Goal: Find contact information: Find contact information

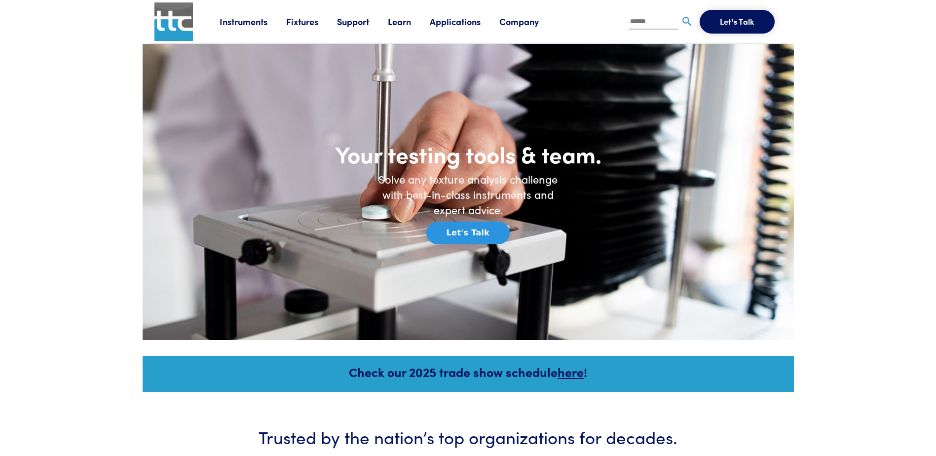
click at [366, 20] on link "Support" at bounding box center [362, 21] width 51 height 12
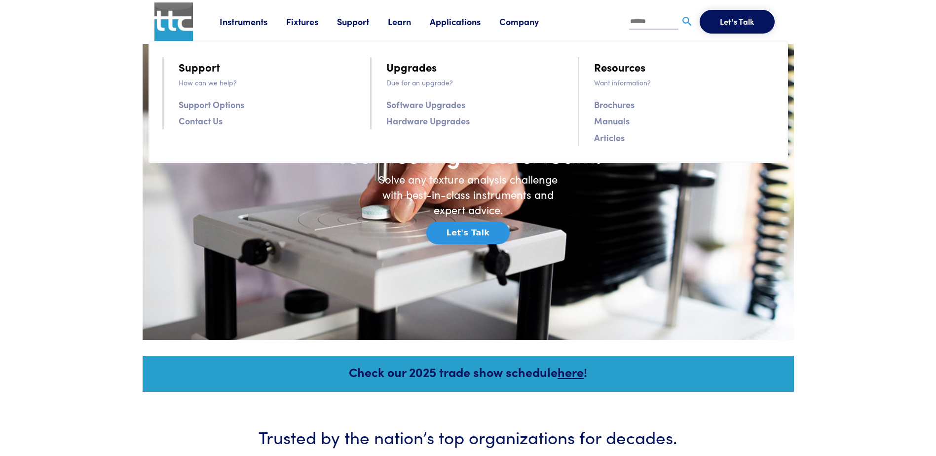
click at [516, 26] on link "Company" at bounding box center [529, 21] width 58 height 12
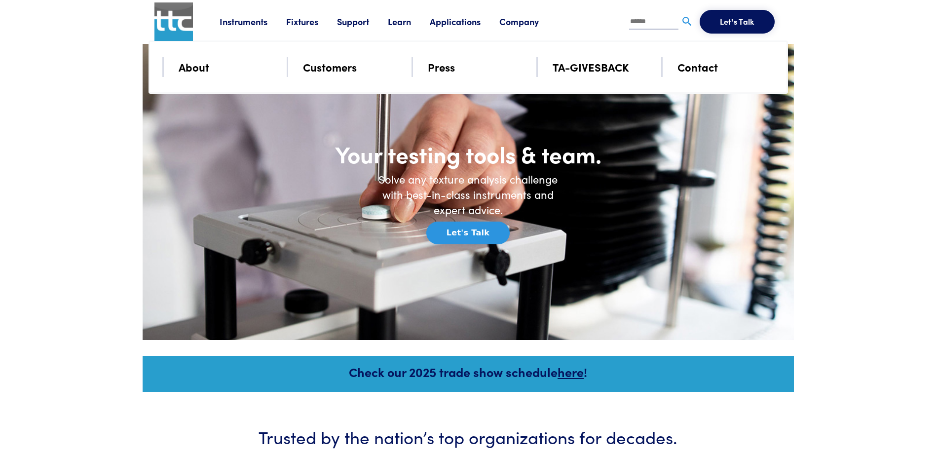
click at [500, 19] on link "Applications" at bounding box center [465, 21] width 70 height 12
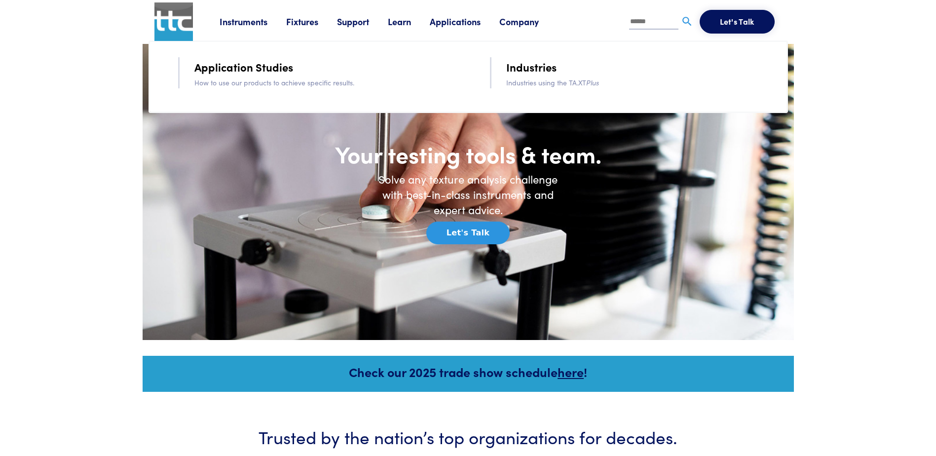
click at [230, 21] on link "Instruments" at bounding box center [253, 21] width 67 height 12
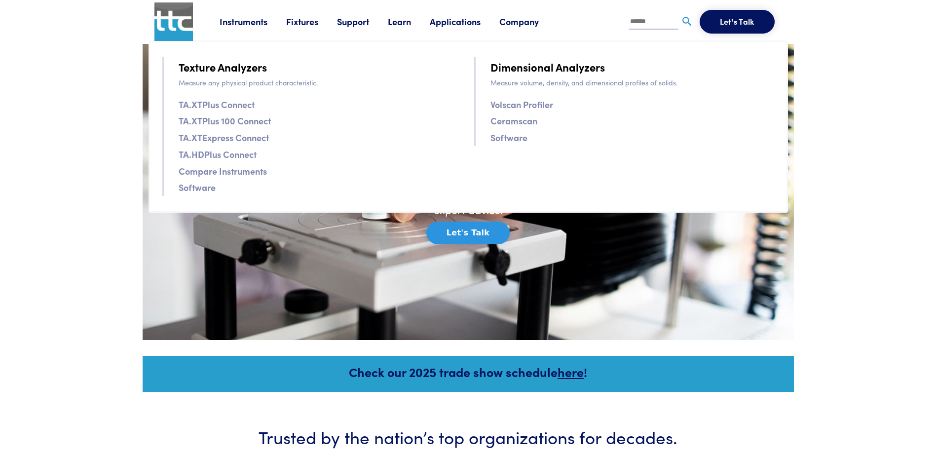
click at [289, 20] on link "Fixtures" at bounding box center [311, 21] width 51 height 12
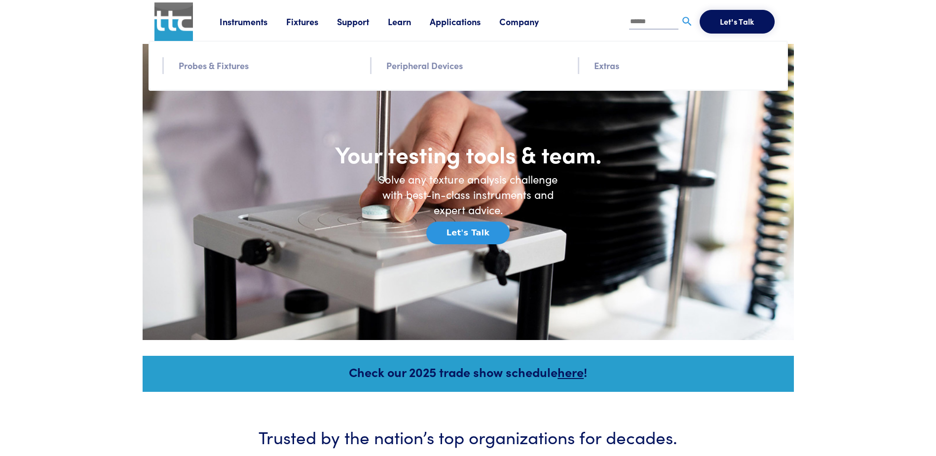
click at [365, 21] on link "Support" at bounding box center [362, 21] width 51 height 12
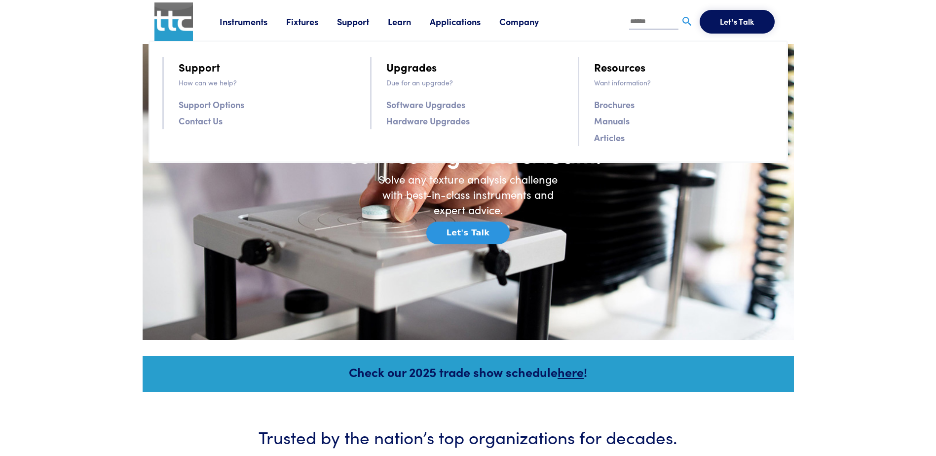
click at [414, 22] on link "Learn" at bounding box center [409, 21] width 42 height 12
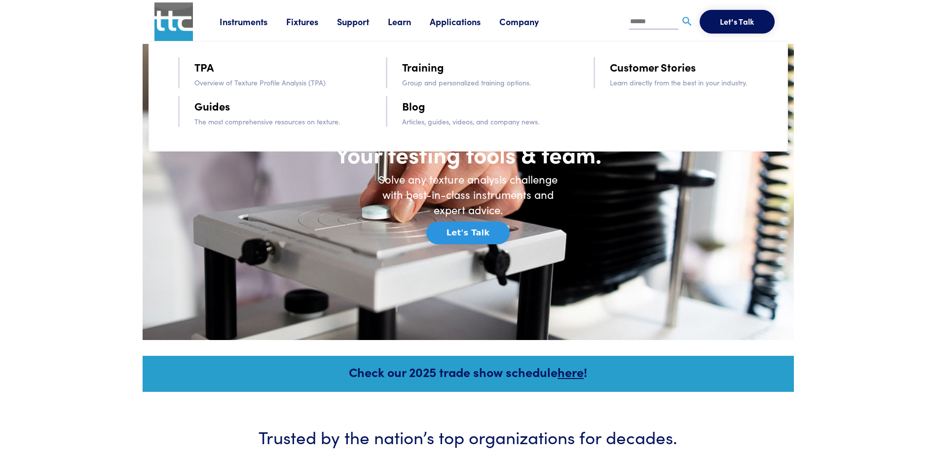
click at [459, 22] on link "Applications" at bounding box center [465, 21] width 70 height 12
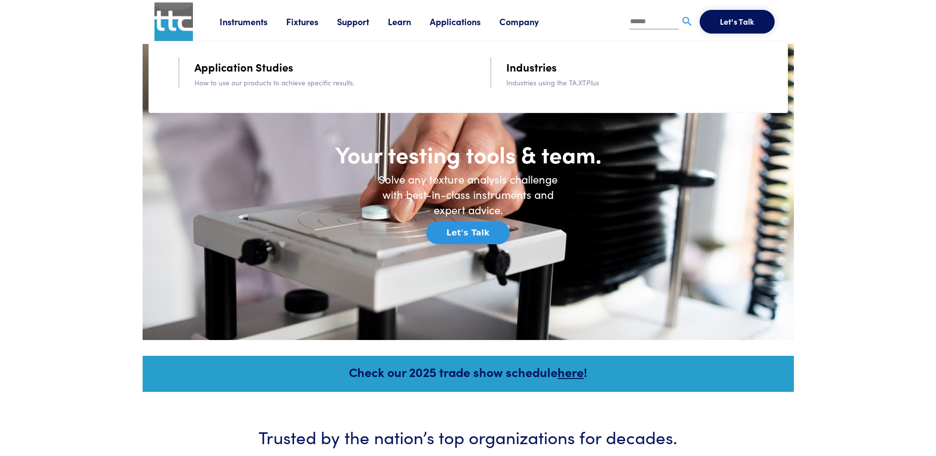
click at [533, 22] on link "Company" at bounding box center [529, 21] width 58 height 12
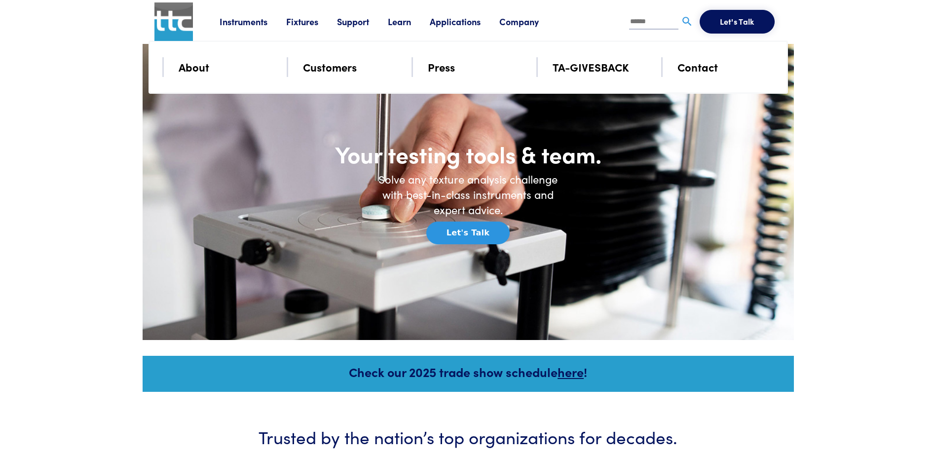
click at [644, 20] on input "text" at bounding box center [653, 22] width 49 height 15
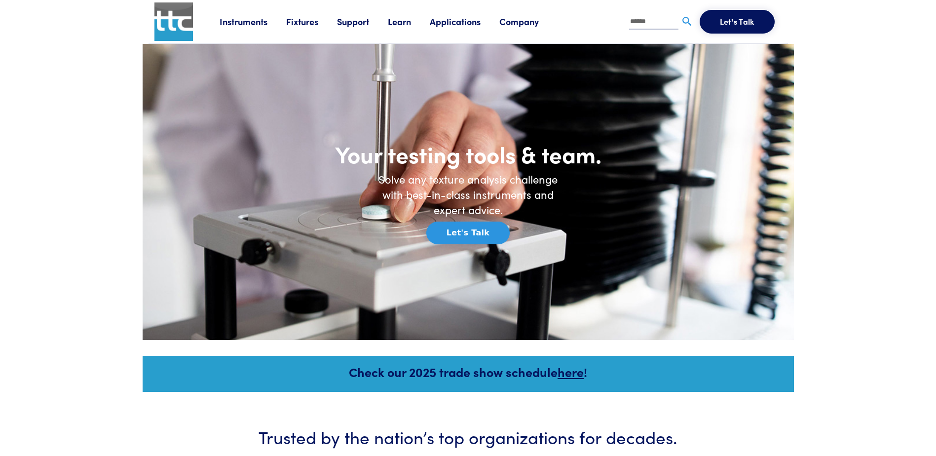
type input "******"
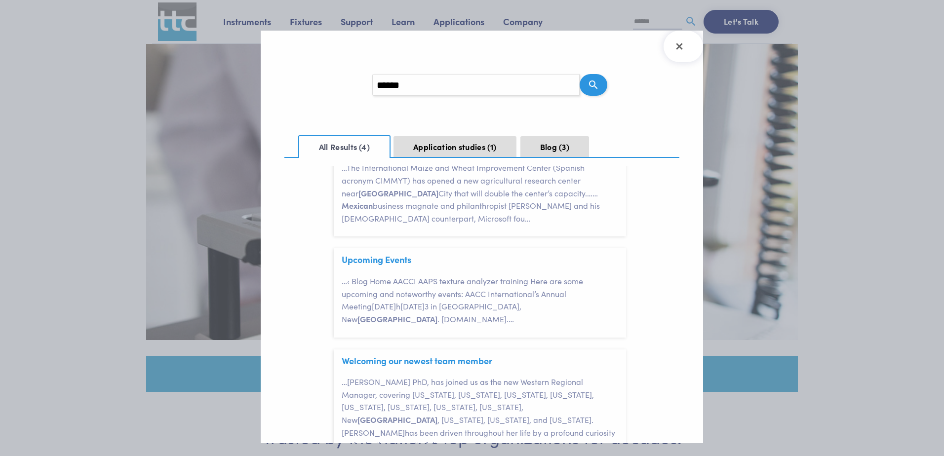
scroll to position [237, 0]
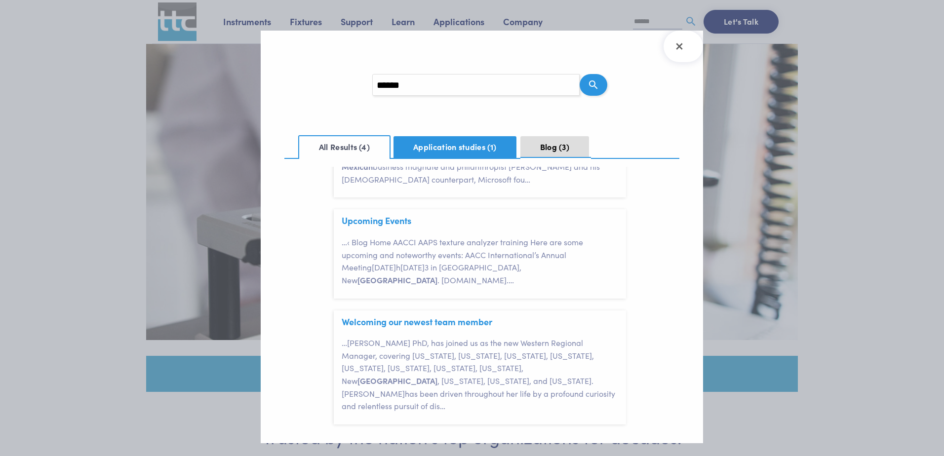
click at [467, 151] on button "Application studies 1" at bounding box center [454, 147] width 123 height 22
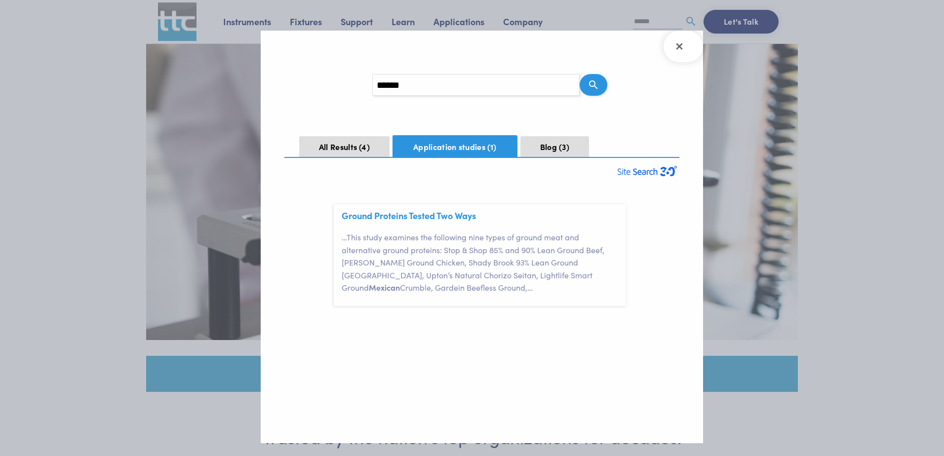
scroll to position [0, 0]
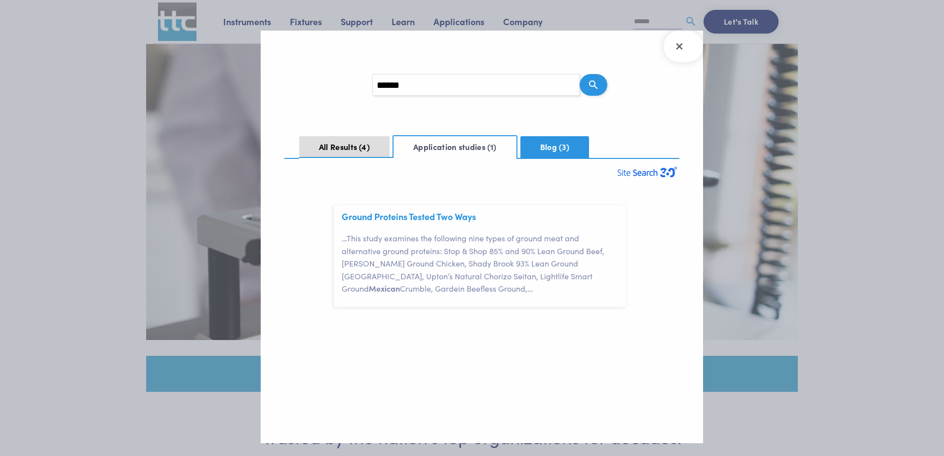
click at [546, 148] on button "Blog 3" at bounding box center [554, 147] width 69 height 22
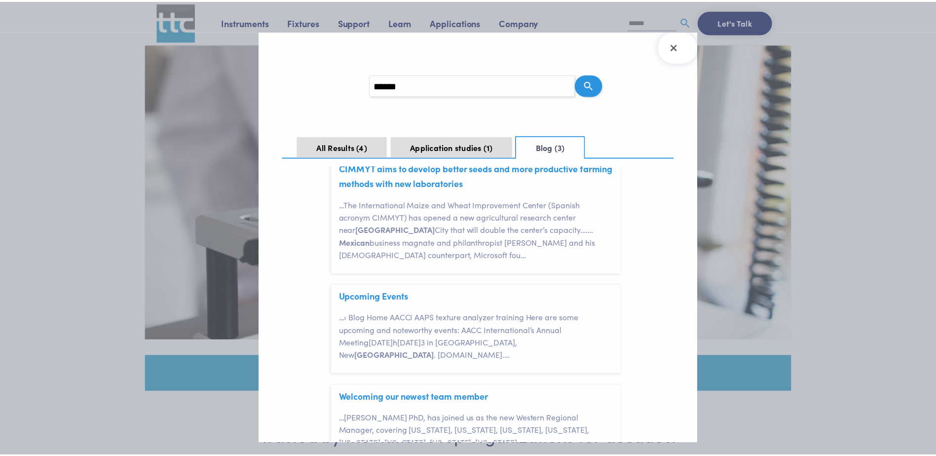
scroll to position [124, 0]
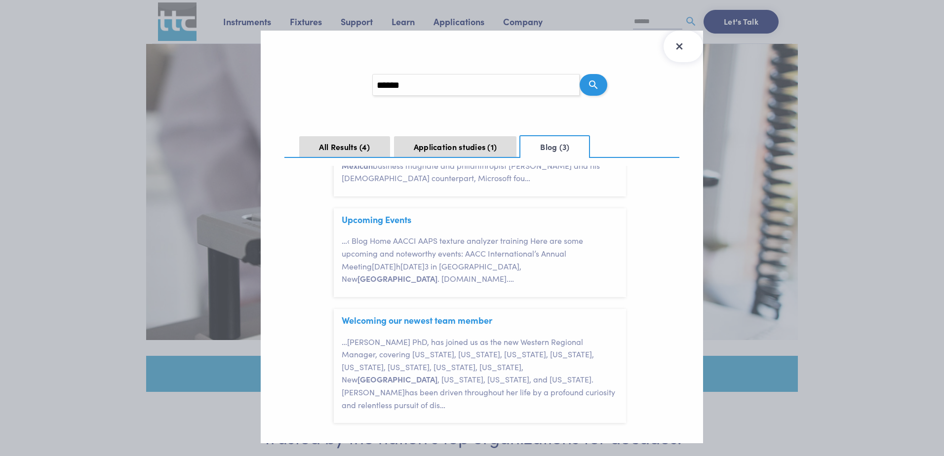
click at [676, 47] on icon "Close Search Results" at bounding box center [679, 47] width 16 height 16
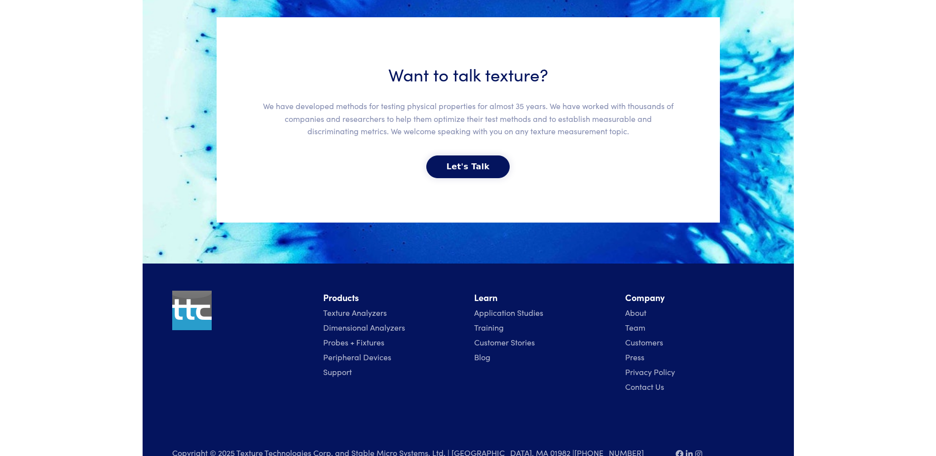
scroll to position [2180, 0]
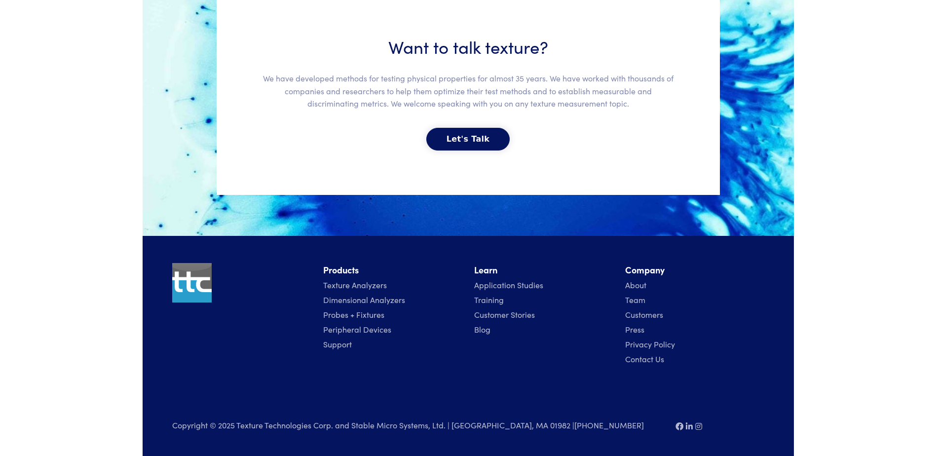
click at [654, 358] on link "Contact Us" at bounding box center [644, 358] width 39 height 11
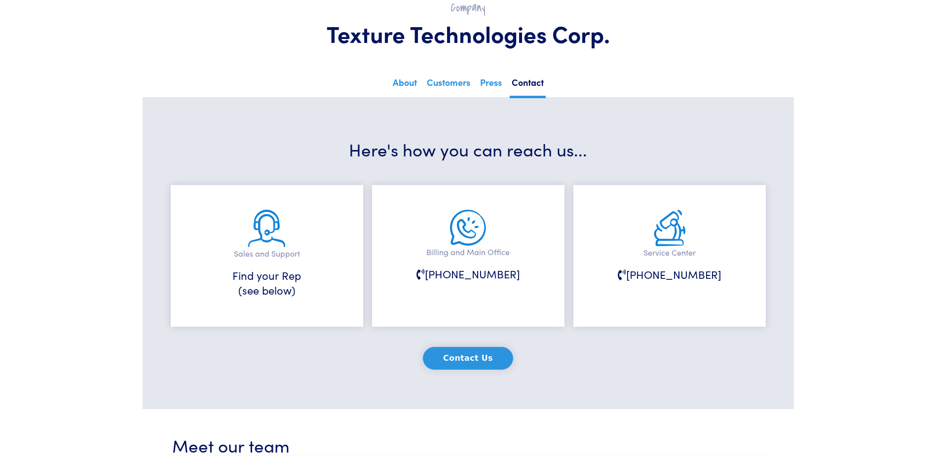
scroll to position [148, 0]
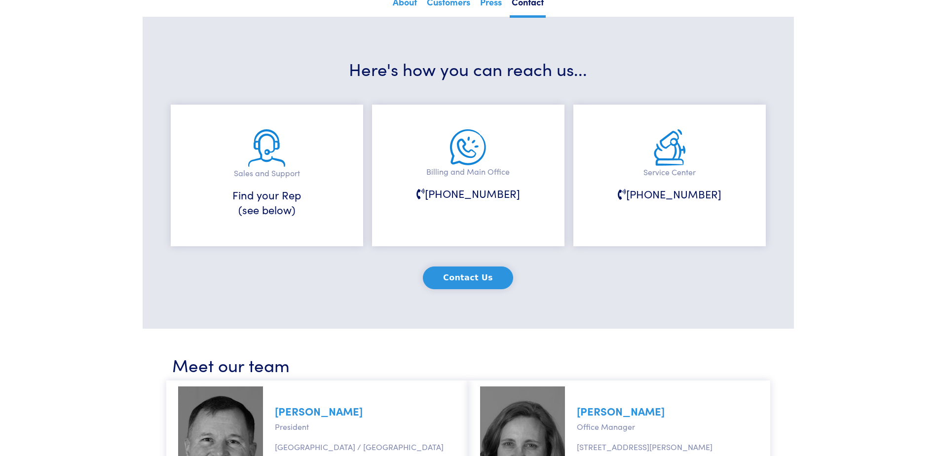
click at [485, 279] on button "Contact Us" at bounding box center [468, 278] width 90 height 23
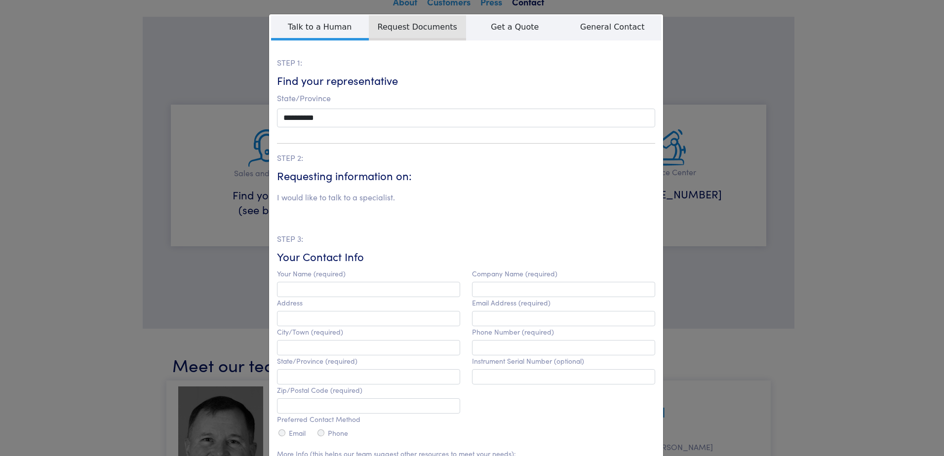
click at [439, 29] on span "Request Documents" at bounding box center [418, 27] width 98 height 25
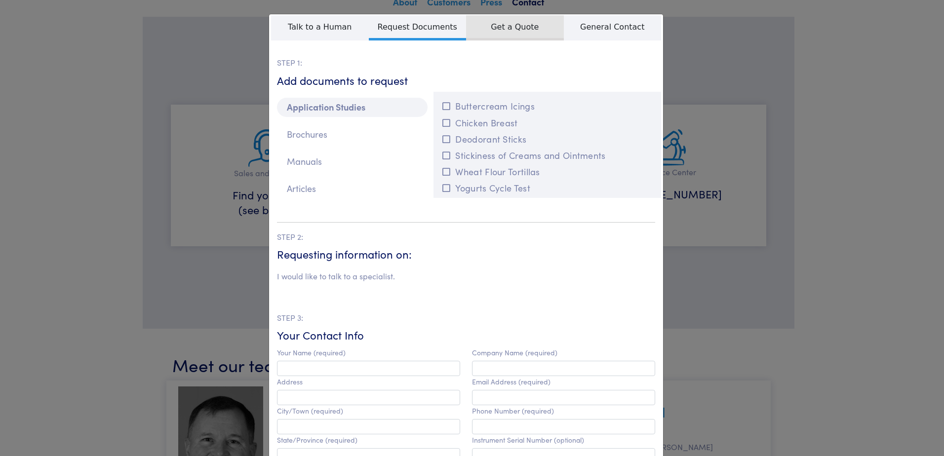
click at [528, 23] on span "Get a Quote" at bounding box center [515, 27] width 98 height 25
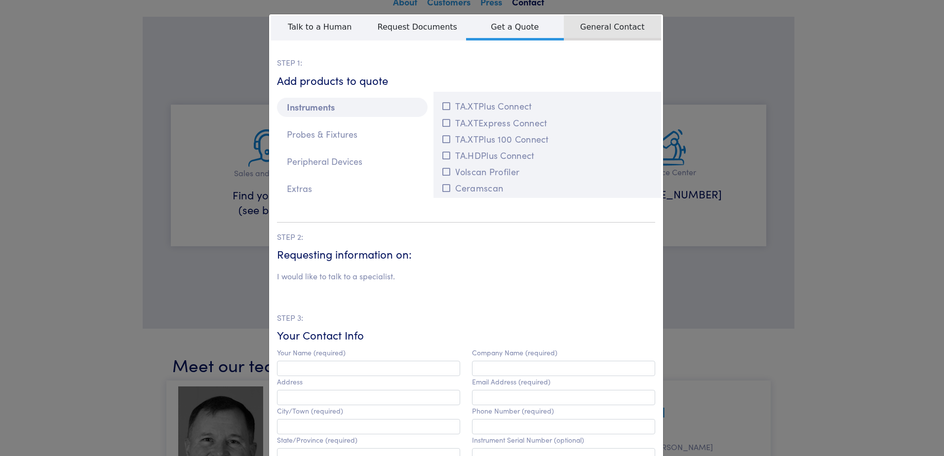
click at [597, 31] on span "General Contact" at bounding box center [613, 27] width 98 height 25
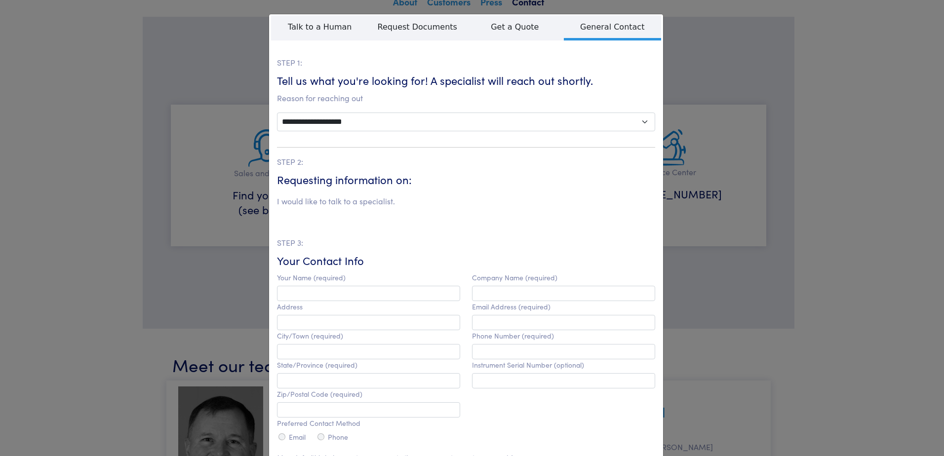
click at [710, 39] on div "**********" at bounding box center [472, 228] width 944 height 456
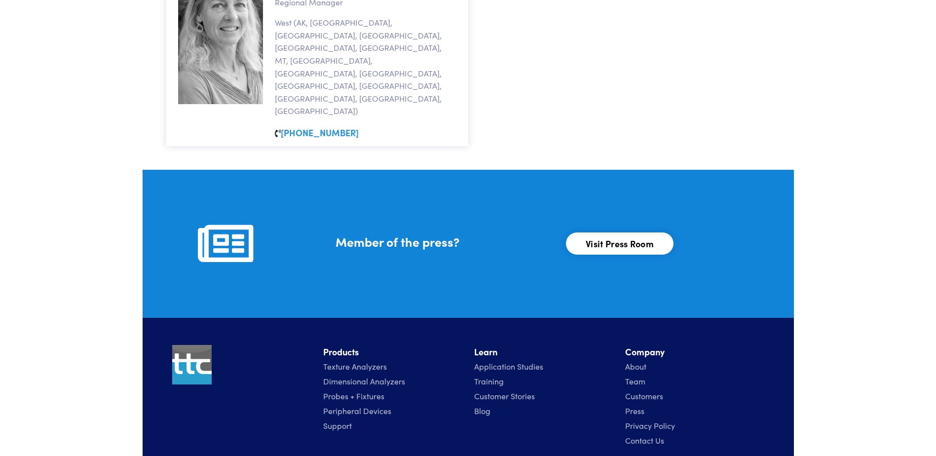
scroll to position [1081, 0]
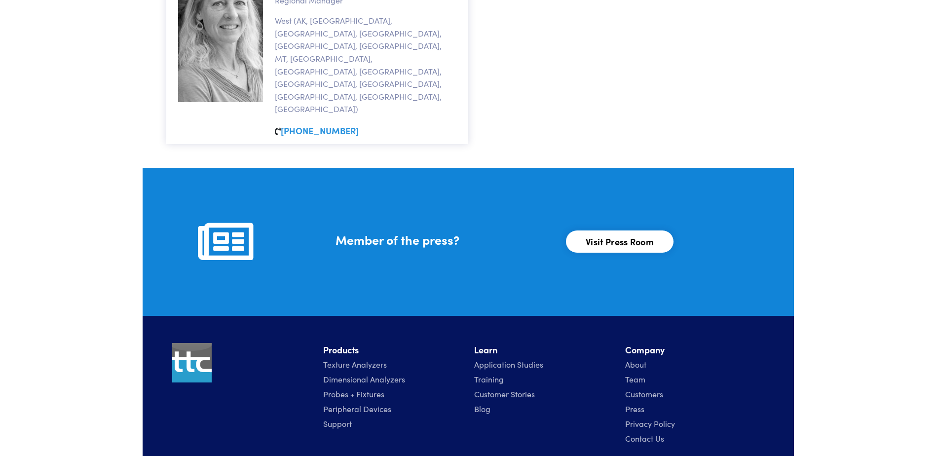
click at [640, 359] on link "About" at bounding box center [635, 364] width 21 height 11
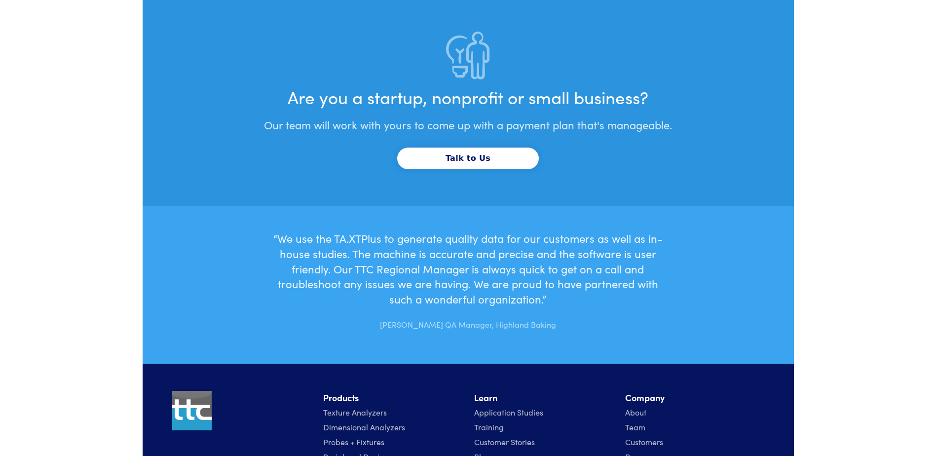
scroll to position [3049, 0]
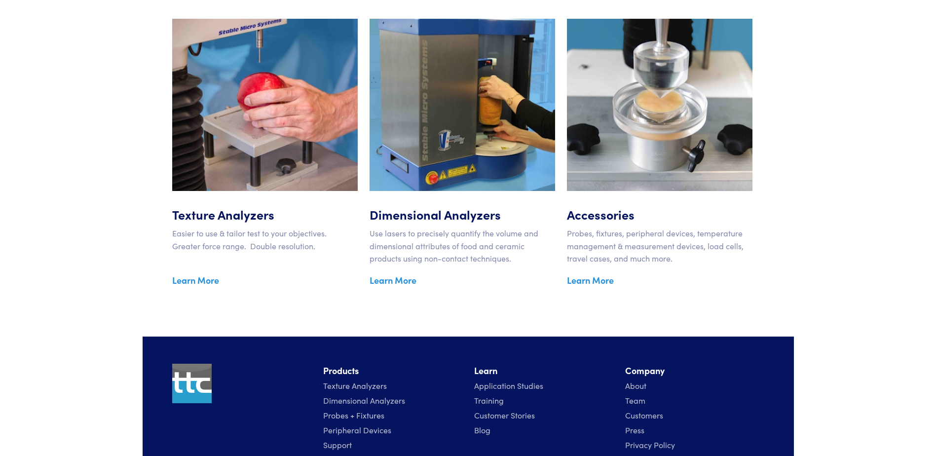
scroll to position [1634, 0]
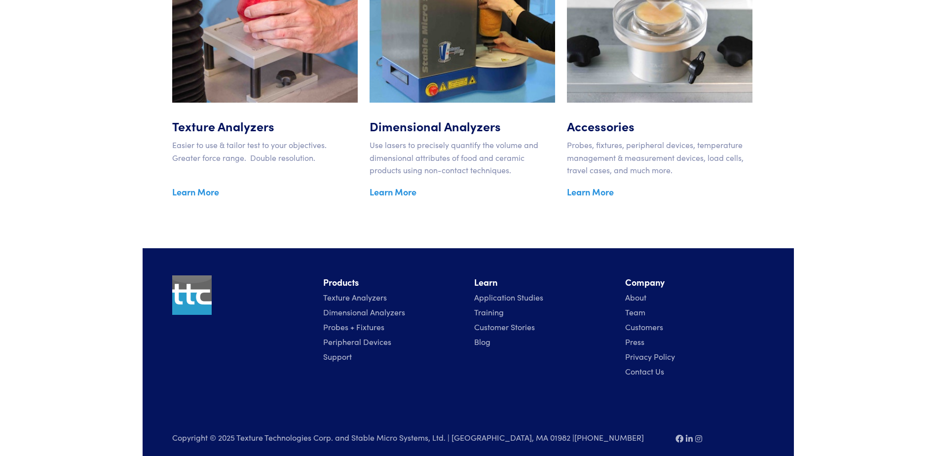
click at [641, 307] on link "Team" at bounding box center [635, 312] width 20 height 11
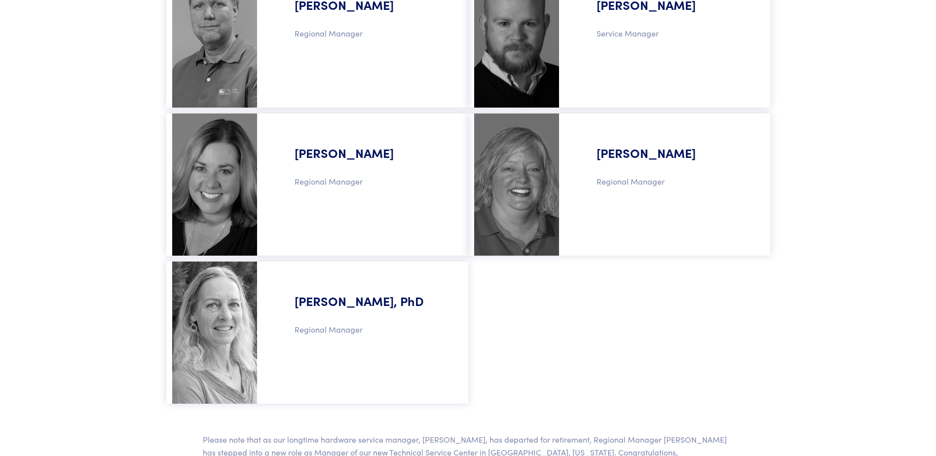
scroll to position [1037, 0]
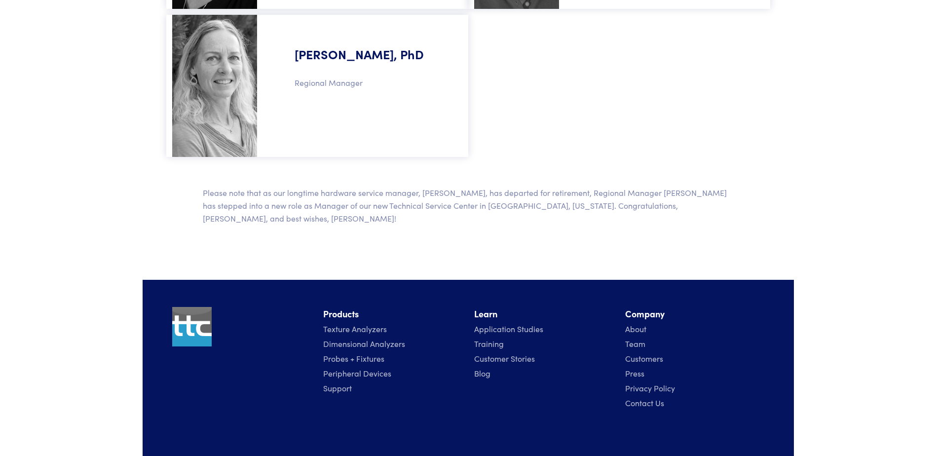
click at [644, 353] on link "Customers" at bounding box center [644, 358] width 38 height 11
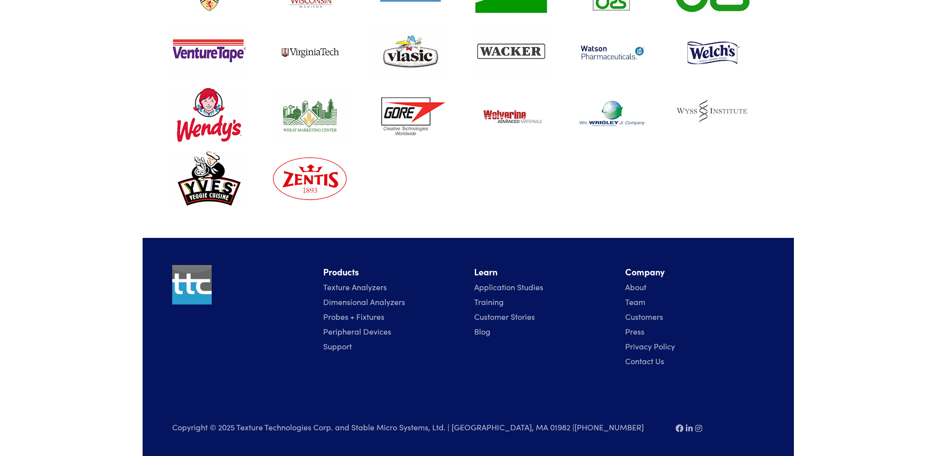
scroll to position [4776, 0]
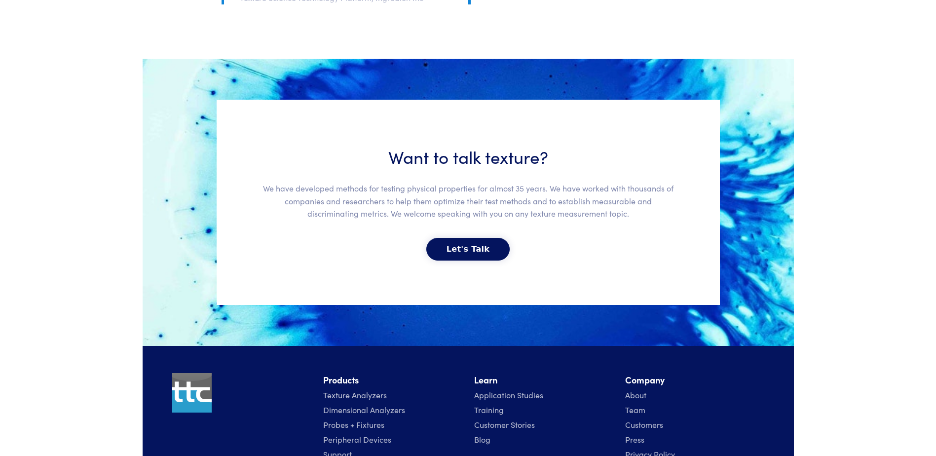
scroll to position [2180, 0]
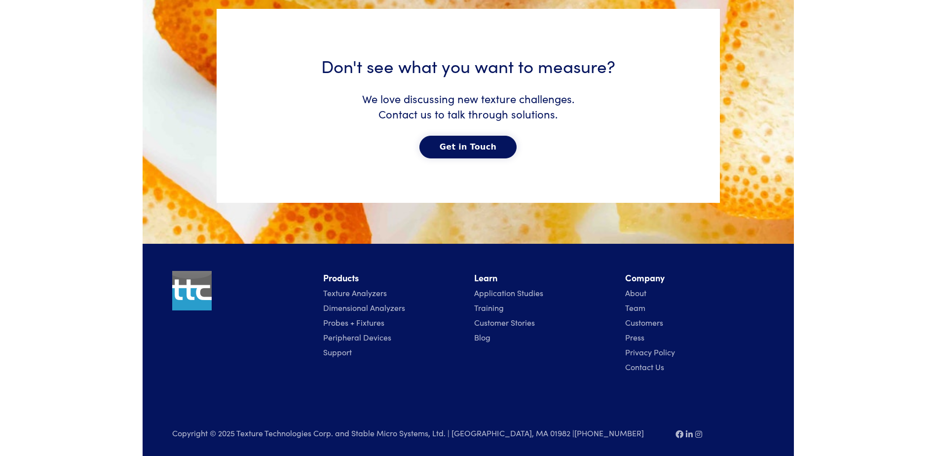
scroll to position [5026, 0]
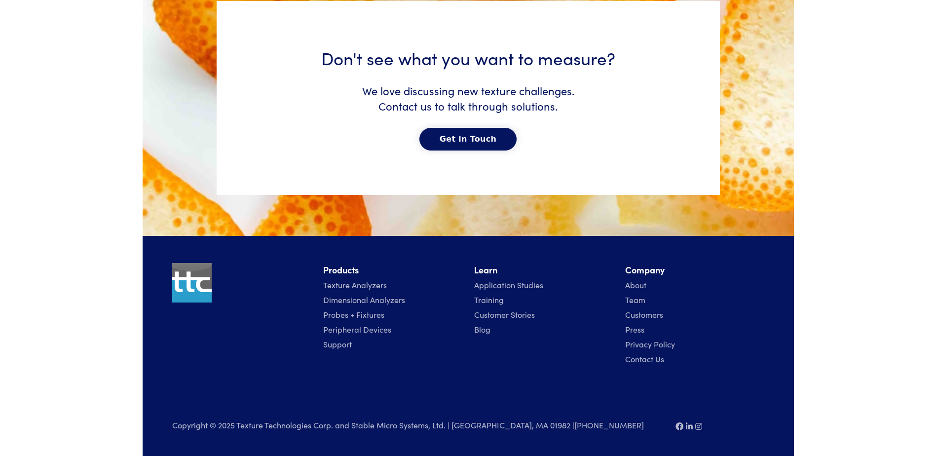
click at [347, 344] on link "Support" at bounding box center [337, 344] width 29 height 11
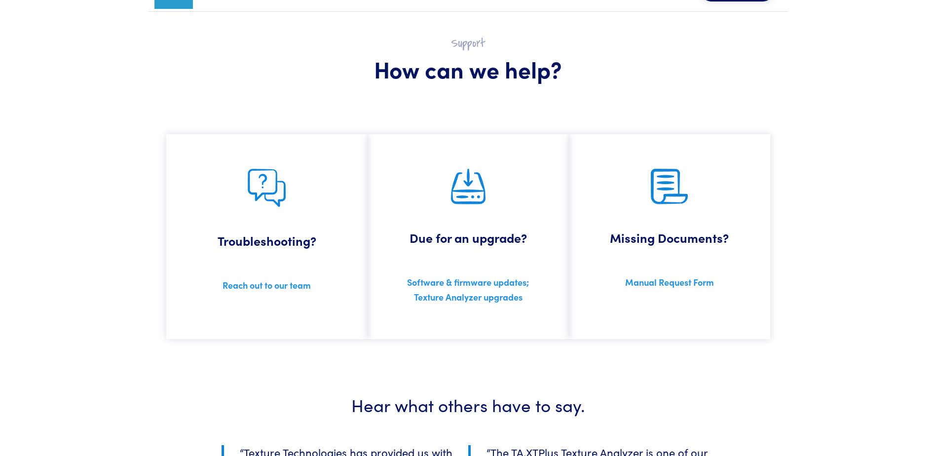
scroll to position [49, 0]
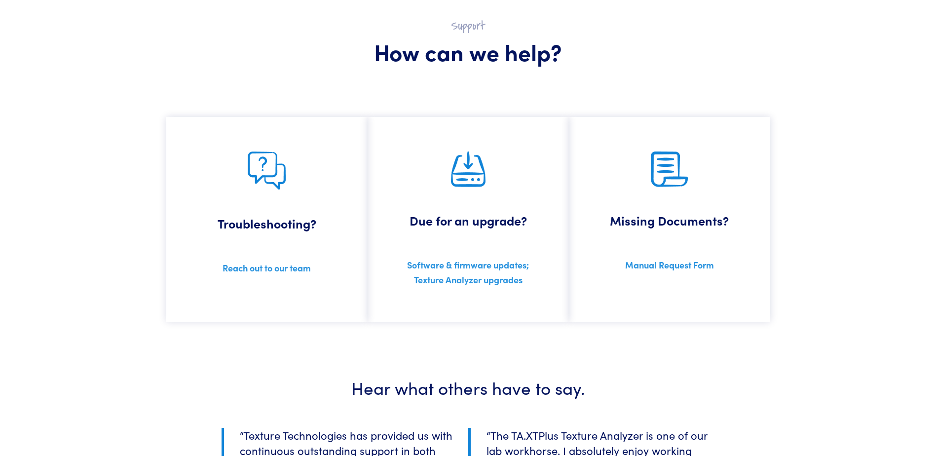
click at [288, 270] on link "Reach out to our team" at bounding box center [267, 268] width 88 height 12
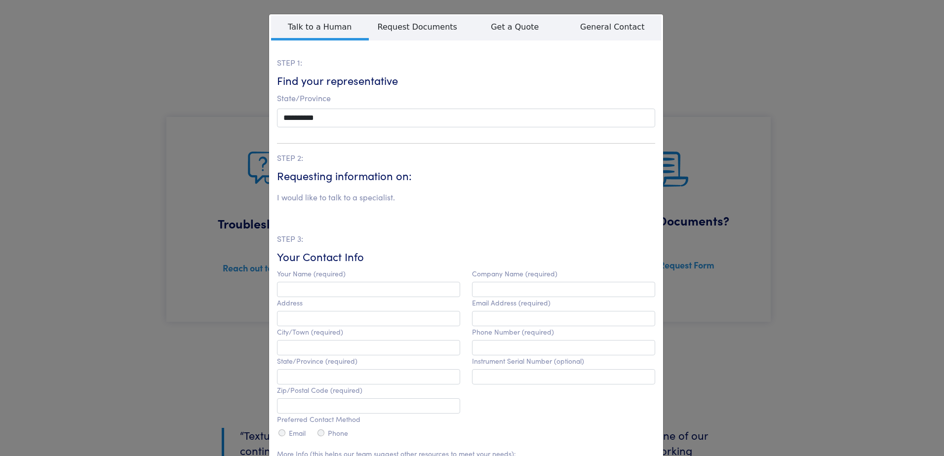
click at [703, 45] on div "**********" at bounding box center [472, 228] width 944 height 456
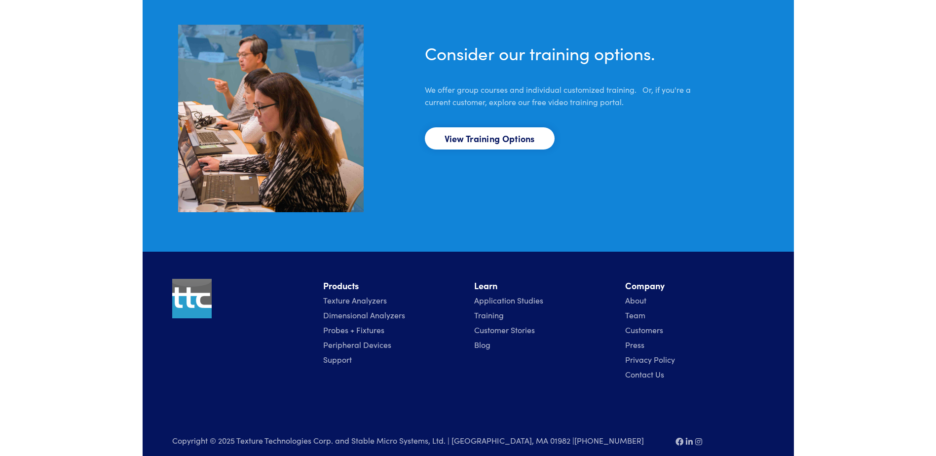
scroll to position [735, 0]
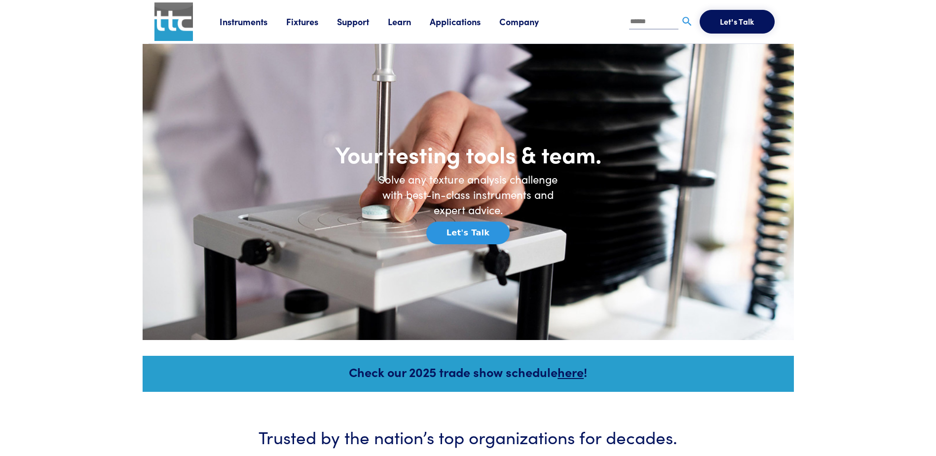
click at [687, 20] on img at bounding box center [687, 21] width 12 height 12
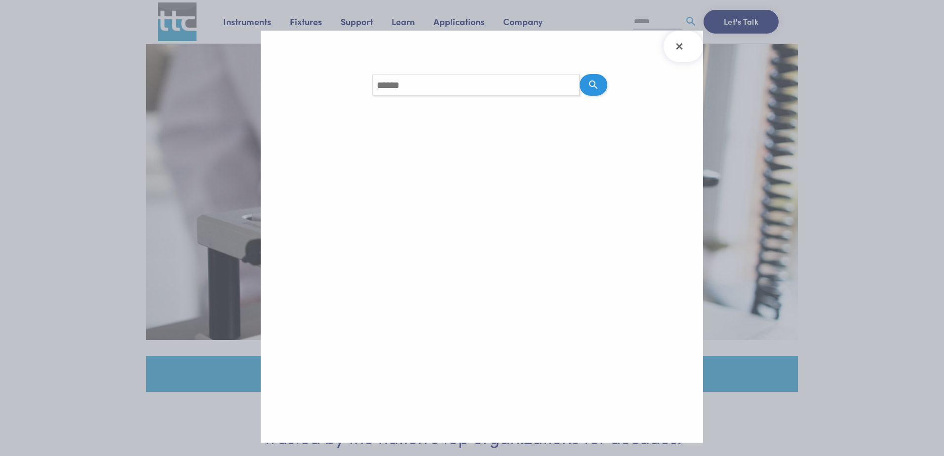
click at [543, 84] on input "Search query" at bounding box center [475, 85] width 207 height 22
type input "******"
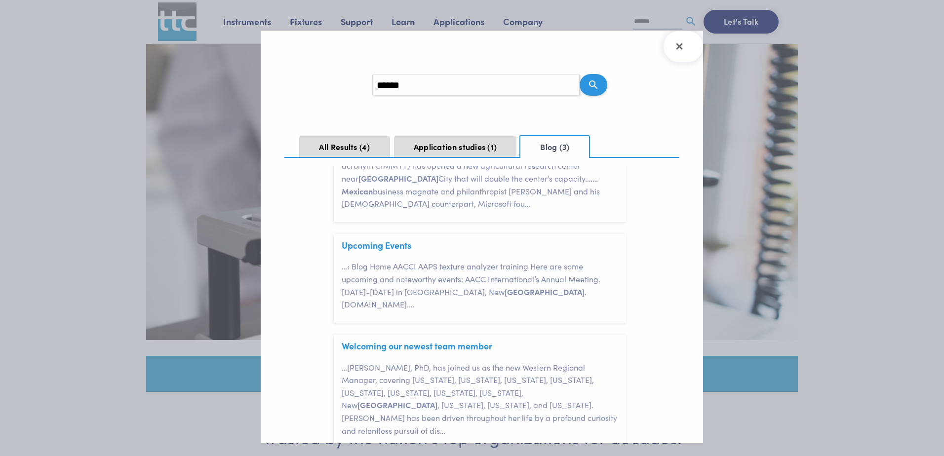
scroll to position [124, 0]
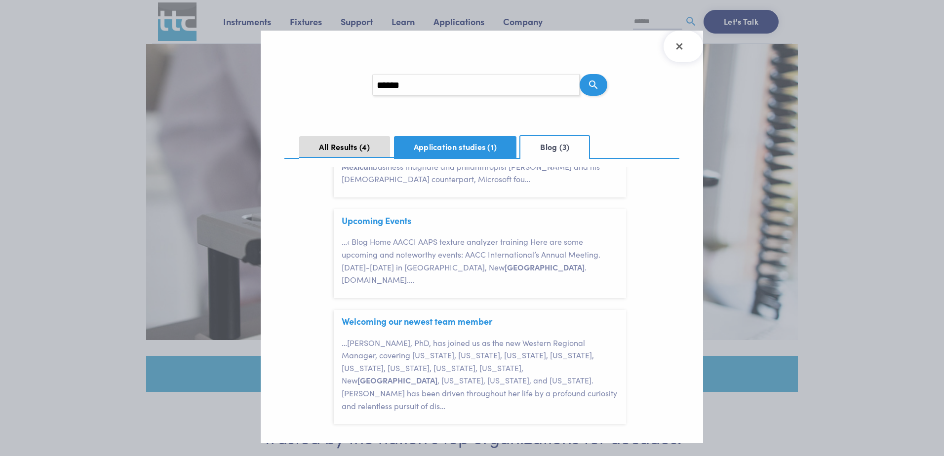
click at [416, 147] on button "Application studies 1" at bounding box center [455, 147] width 123 height 22
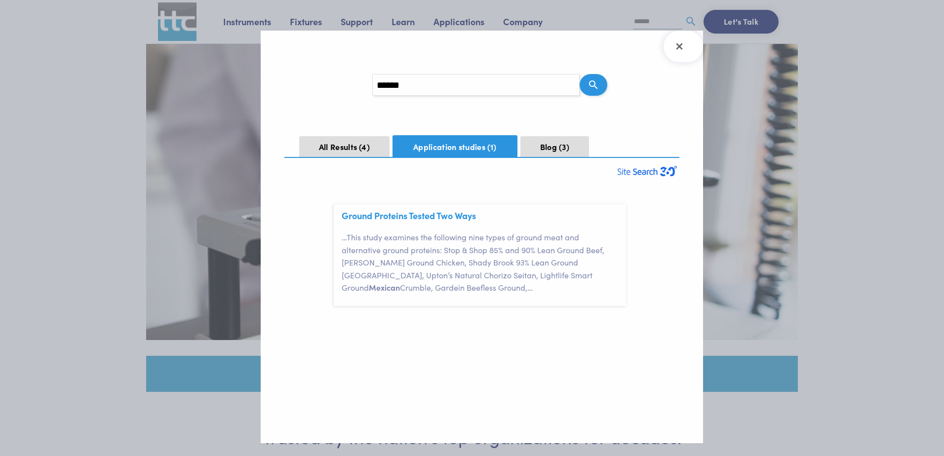
scroll to position [0, 0]
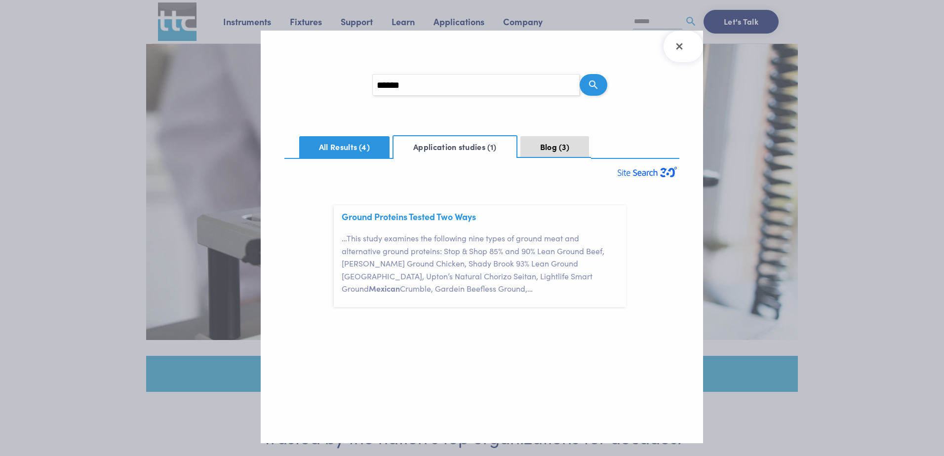
click at [351, 144] on button "All Results 4" at bounding box center [344, 147] width 90 height 22
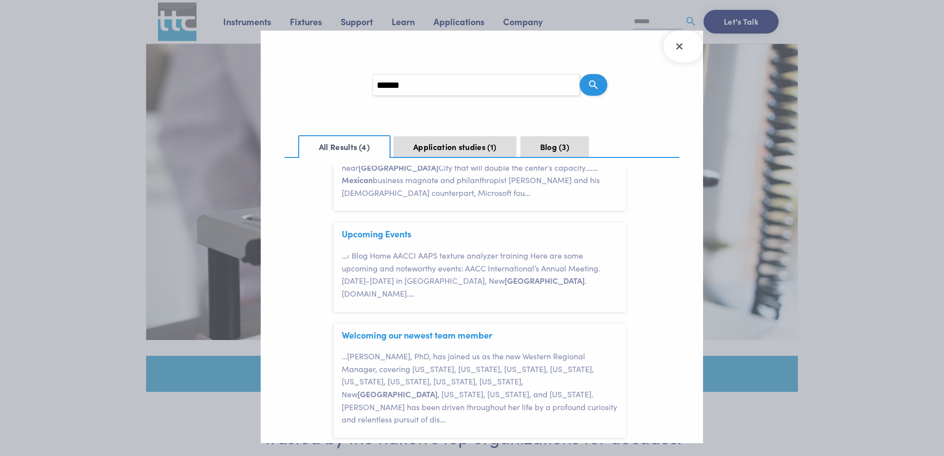
scroll to position [237, 0]
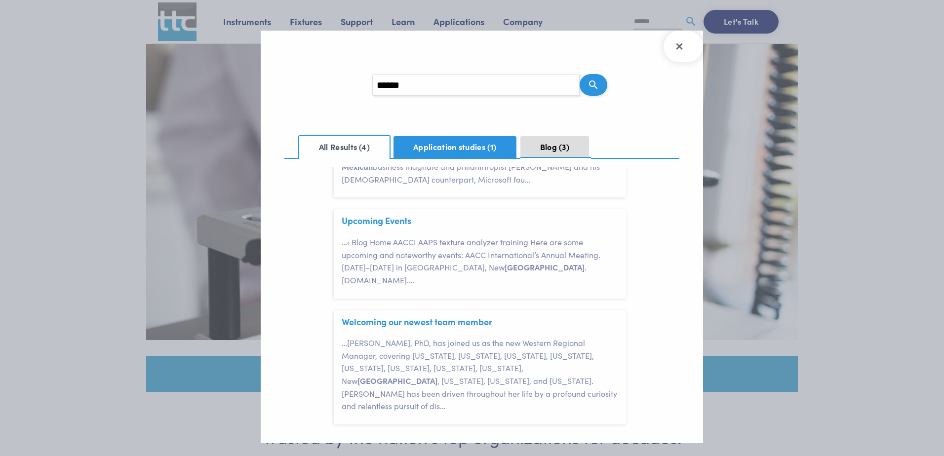
click at [462, 144] on button "Application studies 1" at bounding box center [454, 147] width 123 height 22
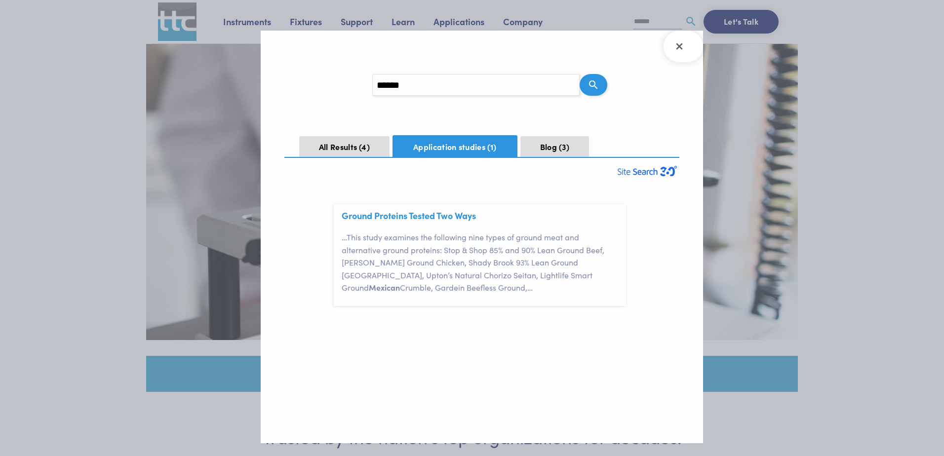
scroll to position [0, 0]
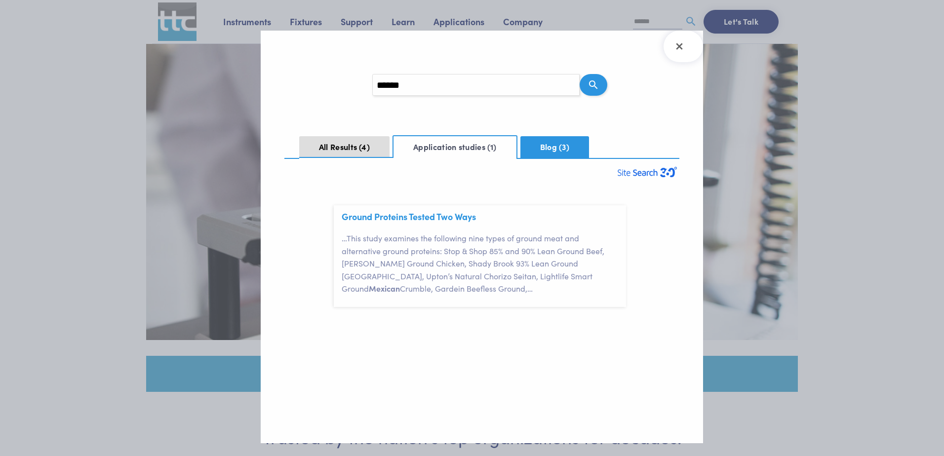
click at [561, 148] on span "3" at bounding box center [564, 146] width 10 height 11
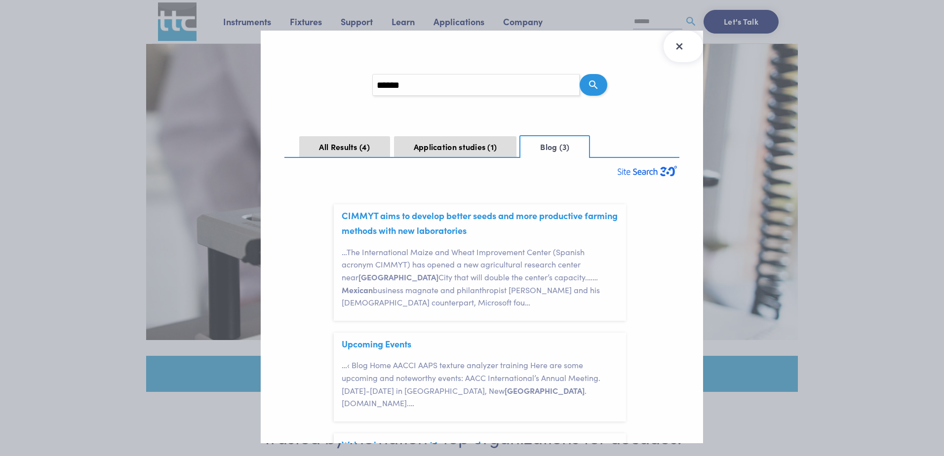
click at [680, 42] on icon "Close Search Results" at bounding box center [679, 47] width 16 height 16
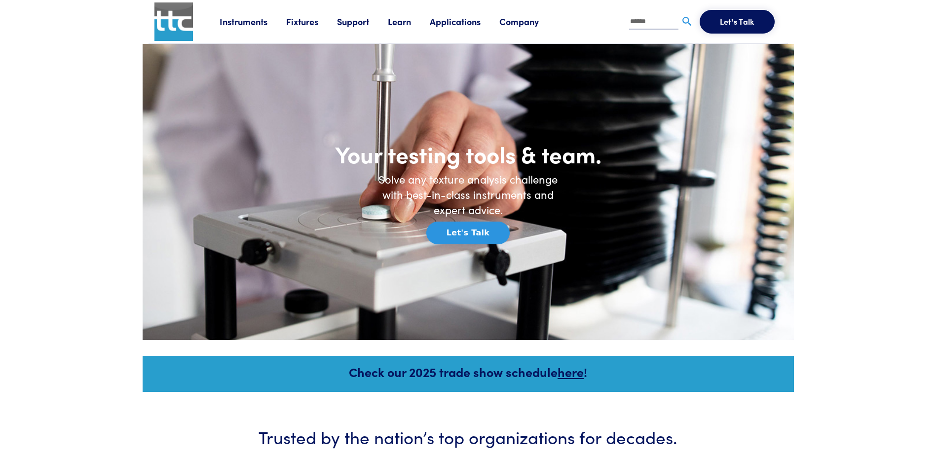
click at [245, 24] on link "Instruments" at bounding box center [253, 21] width 67 height 12
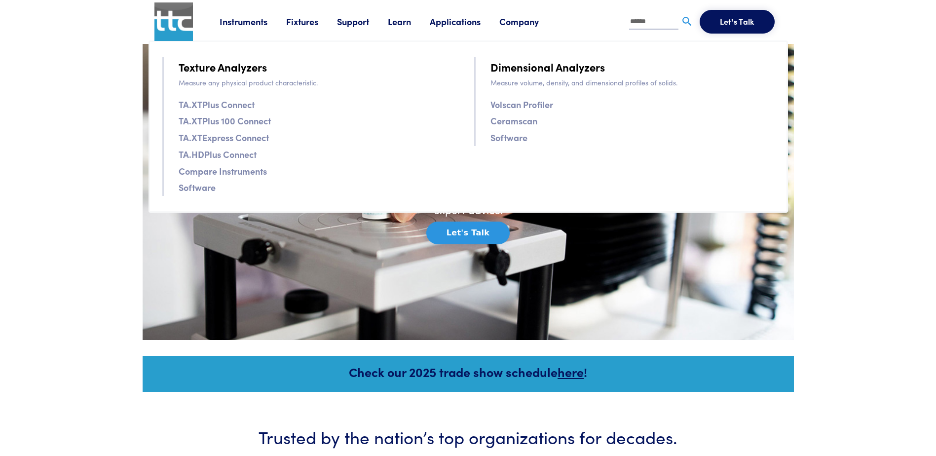
click at [246, 103] on link "TA.XTPlus Connect" at bounding box center [217, 104] width 76 height 14
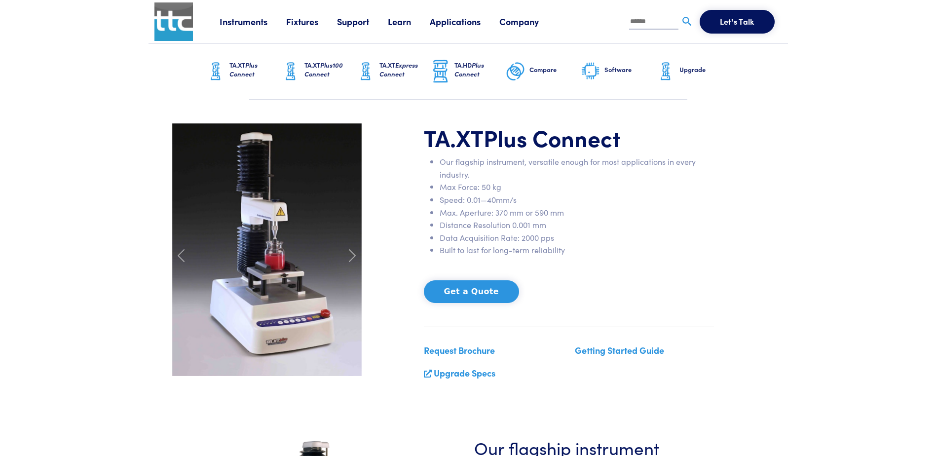
click at [308, 21] on link "Fixtures" at bounding box center [311, 21] width 51 height 12
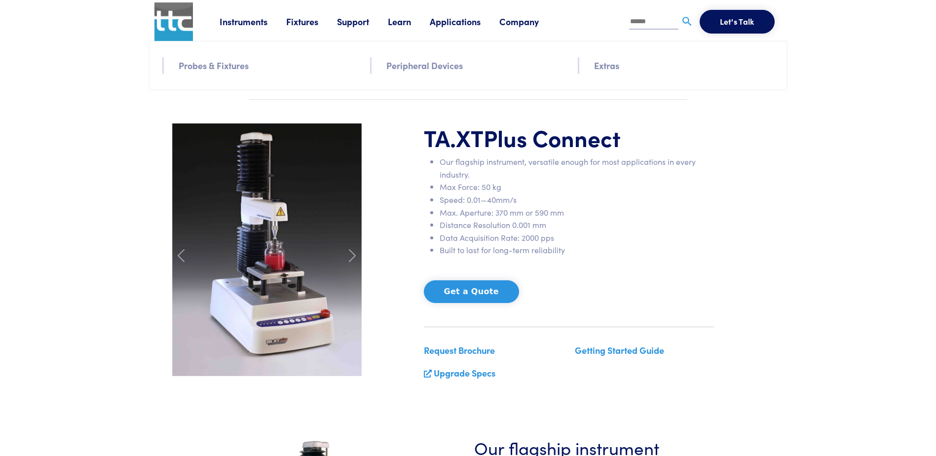
click at [518, 20] on link "Company" at bounding box center [529, 21] width 58 height 12
click at [687, 69] on link "Contact" at bounding box center [698, 66] width 40 height 17
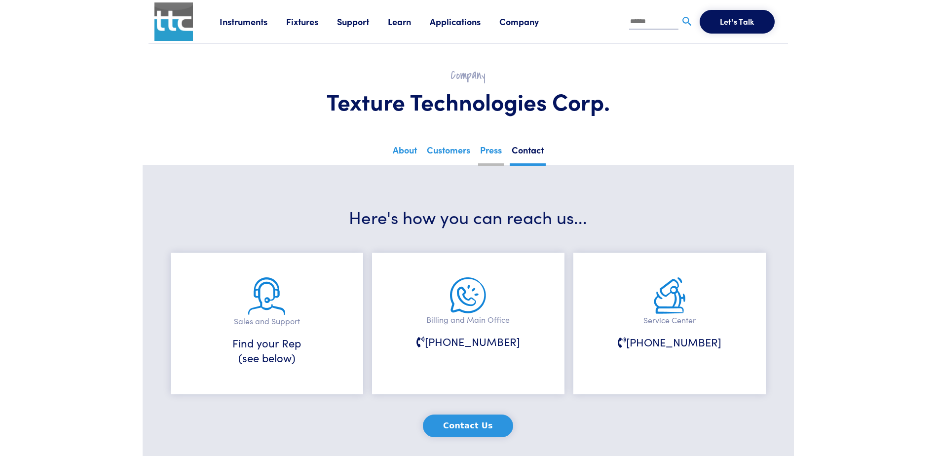
click at [495, 149] on link "Press" at bounding box center [491, 154] width 26 height 24
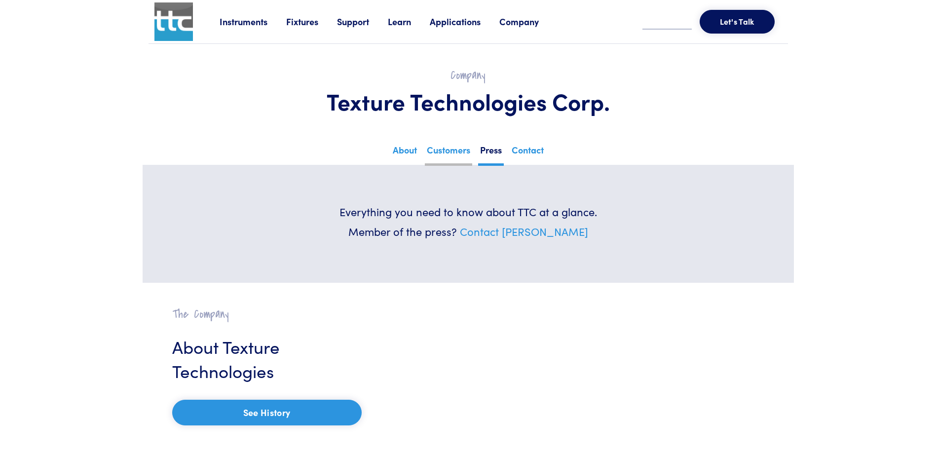
click at [453, 152] on link "Customers" at bounding box center [448, 154] width 47 height 24
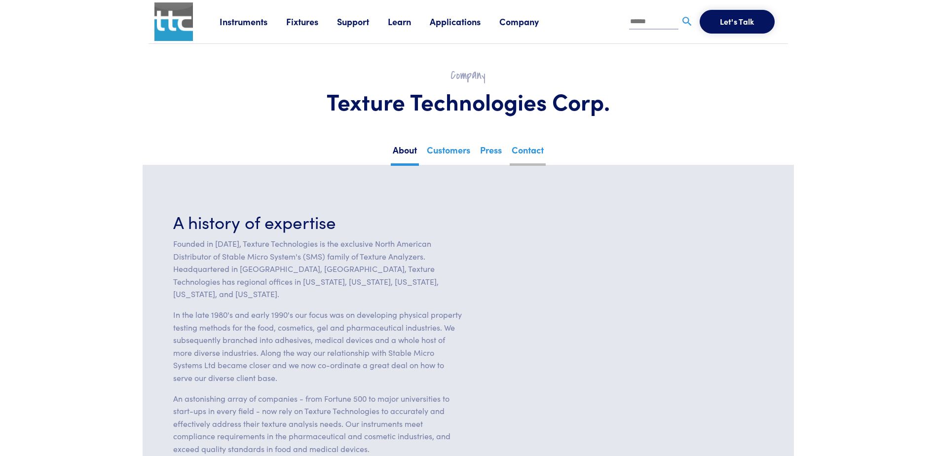
click at [526, 143] on link "Contact" at bounding box center [528, 154] width 36 height 24
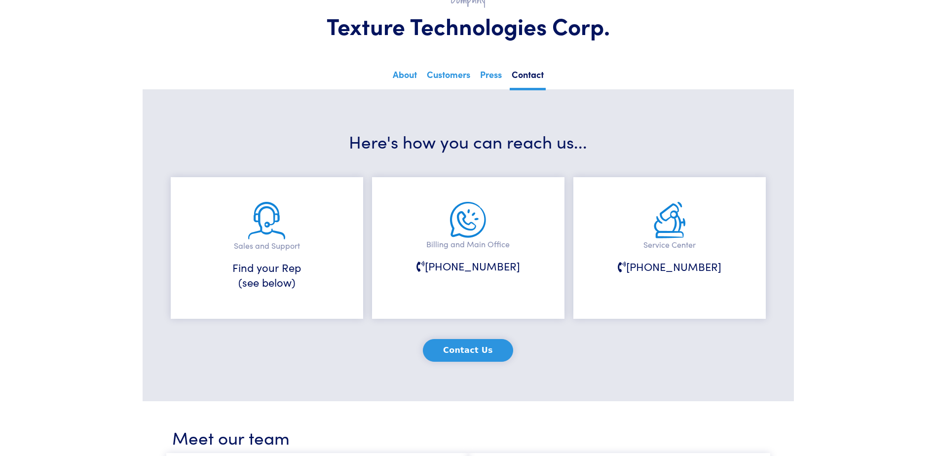
scroll to position [148, 0]
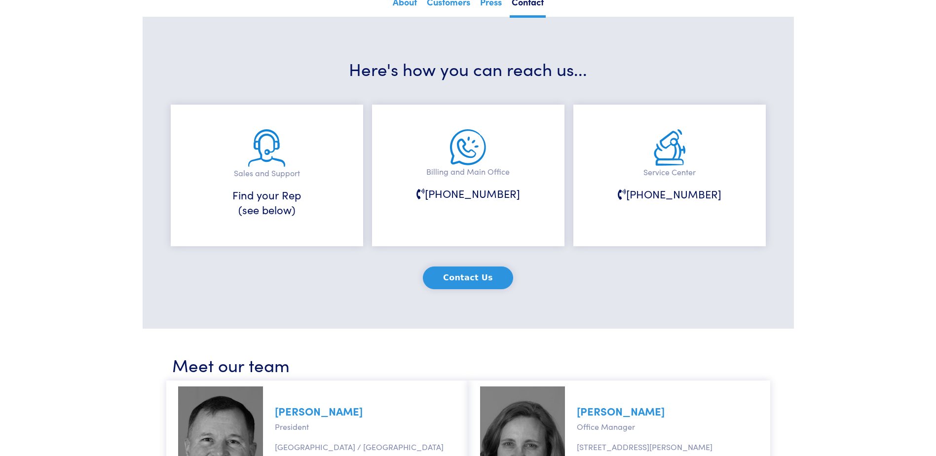
click at [478, 274] on button "Contact Us" at bounding box center [468, 278] width 90 height 23
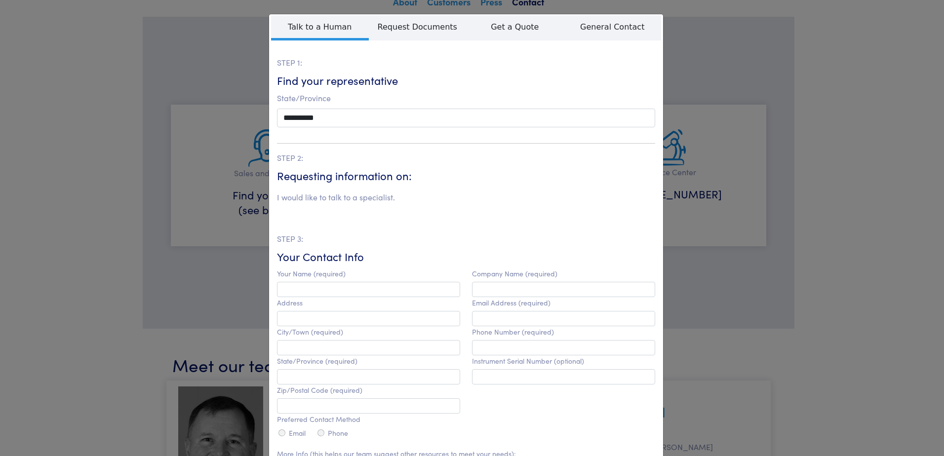
click at [721, 107] on div "**********" at bounding box center [472, 228] width 944 height 456
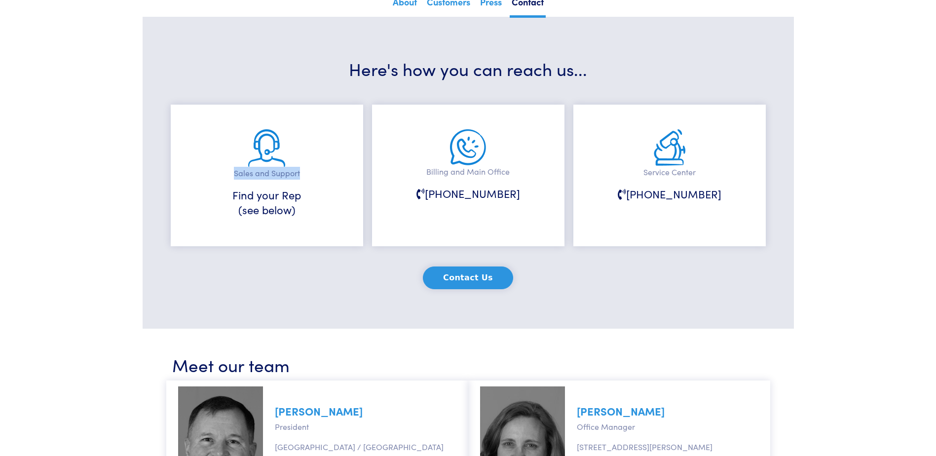
drag, startPoint x: 235, startPoint y: 171, endPoint x: 300, endPoint y: 174, distance: 64.2
click at [300, 174] on p "Sales and Support" at bounding box center [266, 173] width 143 height 13
drag, startPoint x: 300, startPoint y: 174, endPoint x: 257, endPoint y: 206, distance: 53.5
click at [257, 206] on h6 "Find your Rep (see below)" at bounding box center [266, 203] width 143 height 31
drag, startPoint x: 234, startPoint y: 175, endPoint x: 307, endPoint y: 173, distance: 72.6
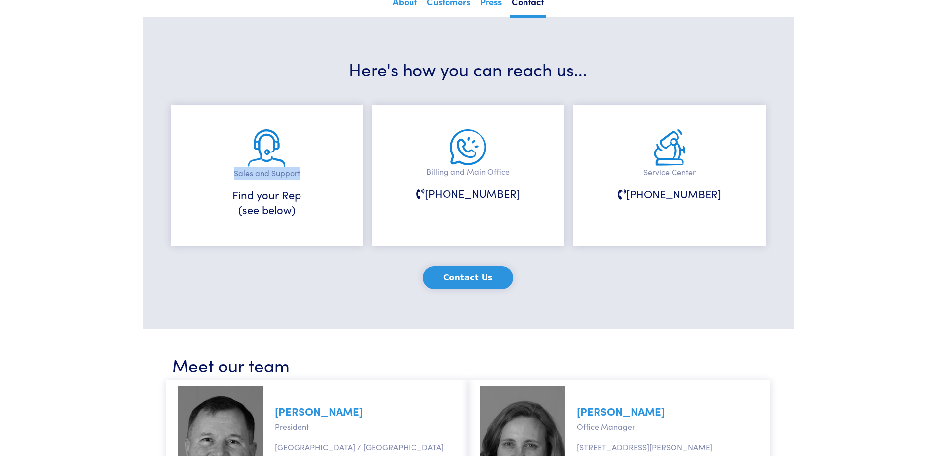
click at [307, 173] on p "Sales and Support" at bounding box center [266, 173] width 143 height 13
copy p "Sales and Support"
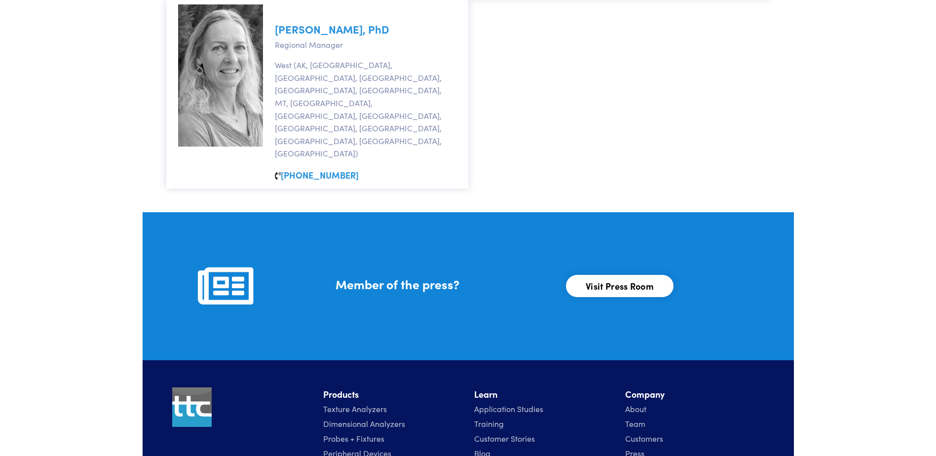
scroll to position [1081, 0]
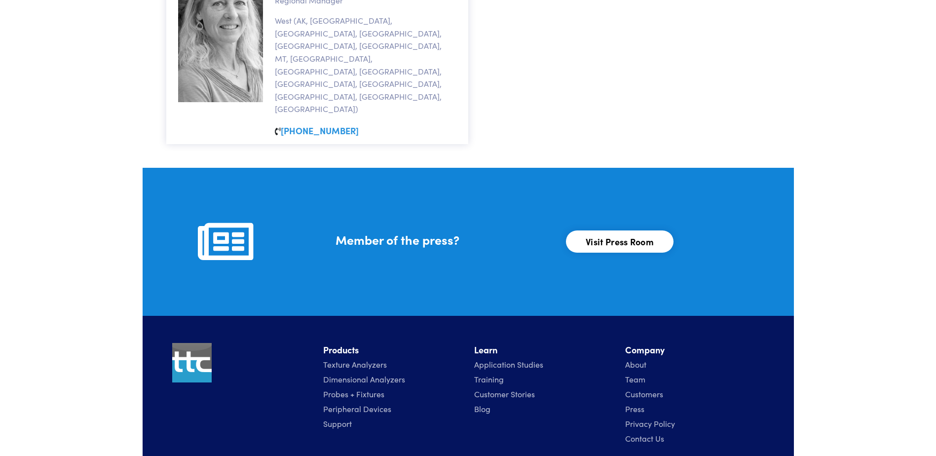
click at [634, 231] on link "Visit Press Room" at bounding box center [620, 242] width 108 height 22
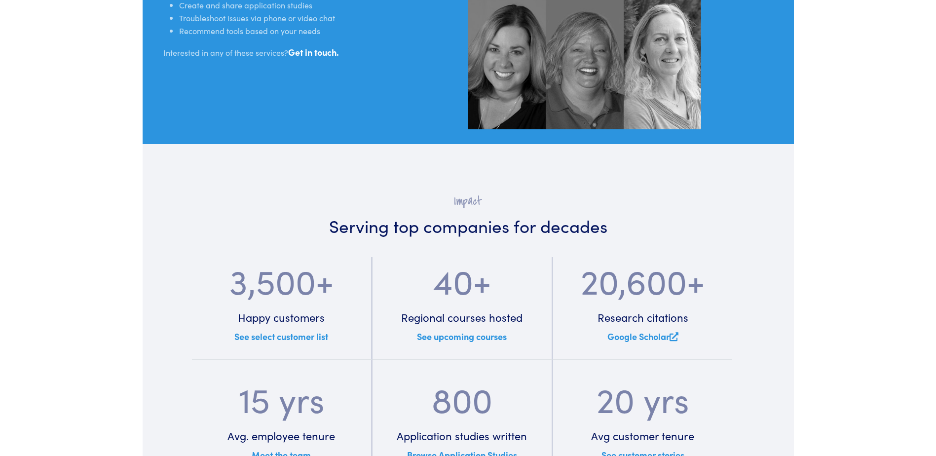
scroll to position [1185, 0]
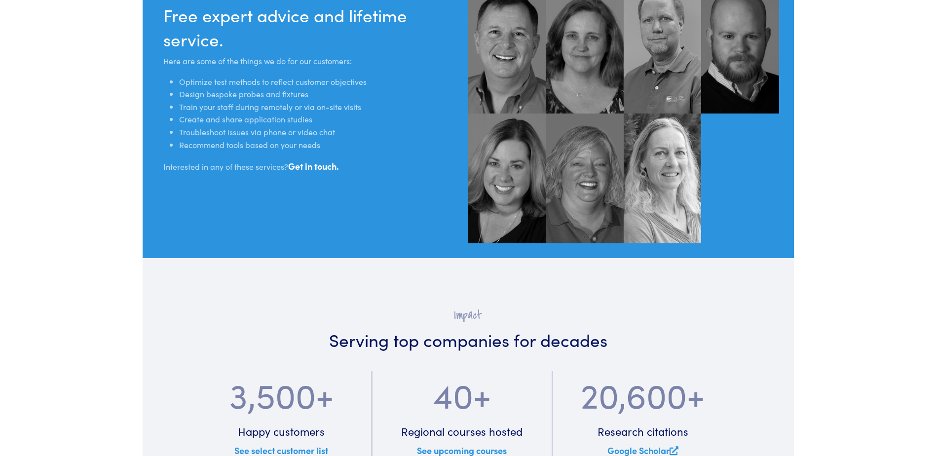
click at [313, 162] on link "Get in touch." at bounding box center [313, 166] width 51 height 12
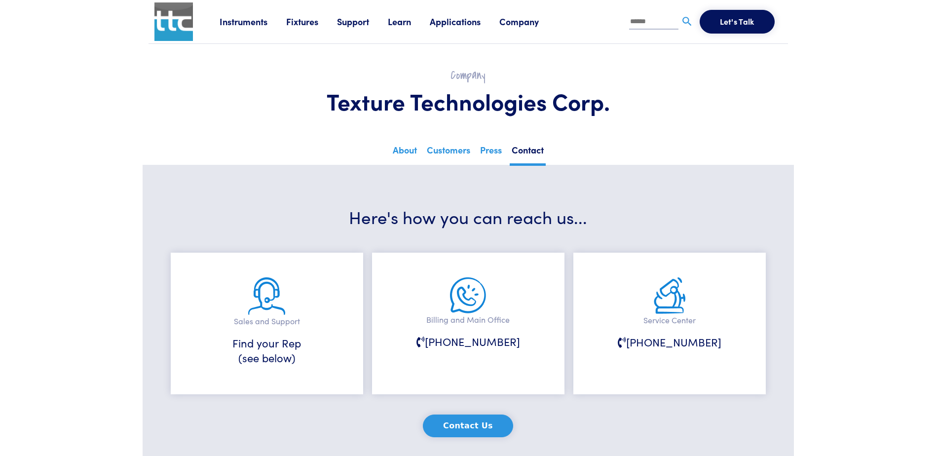
click at [675, 333] on div "Service Center [PHONE_NUMBER]" at bounding box center [670, 324] width 193 height 142
click at [680, 345] on h6 "[PHONE_NUMBER]" at bounding box center [669, 342] width 143 height 15
click at [394, 322] on div "Billing and Main Office 914-472-0531" at bounding box center [468, 324] width 193 height 142
click at [280, 338] on h6 "Find your Rep (see below)" at bounding box center [266, 351] width 143 height 31
click at [270, 368] on div "Sales and Support Find your Rep (see below)" at bounding box center [267, 324] width 193 height 142
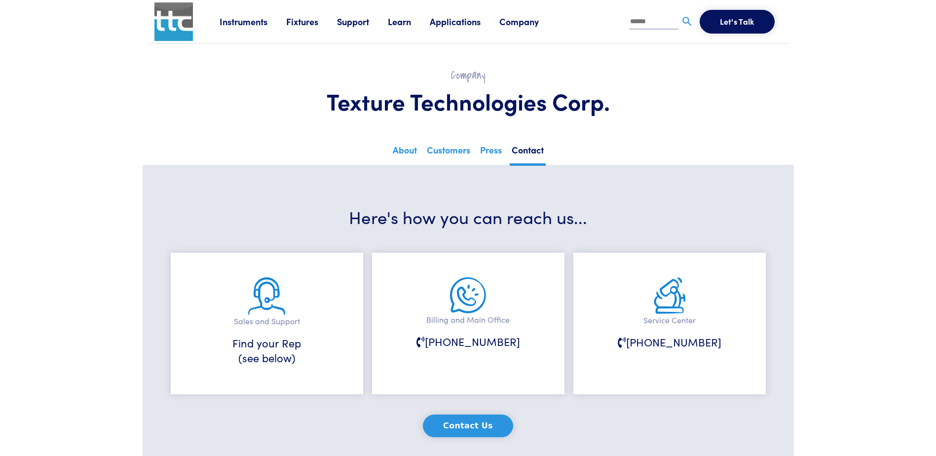
click at [248, 310] on div "Sales and Support Find your Rep (see below)" at bounding box center [267, 324] width 193 height 142
click at [272, 296] on img at bounding box center [266, 296] width 37 height 38
click at [259, 360] on h6 "Find your Rep (see below)" at bounding box center [266, 351] width 143 height 31
drag, startPoint x: 444, startPoint y: 341, endPoint x: 501, endPoint y: 340, distance: 56.3
click at [501, 340] on h6 "[PHONE_NUMBER]" at bounding box center [468, 341] width 143 height 15
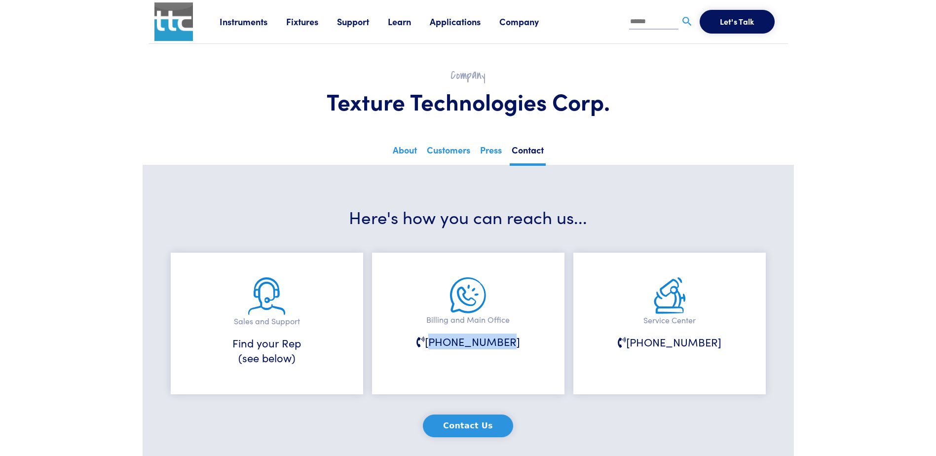
drag, startPoint x: 501, startPoint y: 340, endPoint x: 513, endPoint y: 338, distance: 12.4
click at [513, 338] on h6 "[PHONE_NUMBER]" at bounding box center [468, 341] width 143 height 15
drag, startPoint x: 644, startPoint y: 344, endPoint x: 711, endPoint y: 343, distance: 67.1
click at [711, 343] on h6 "[PHONE_NUMBER]" at bounding box center [669, 342] width 143 height 15
click at [453, 424] on button "Contact Us" at bounding box center [468, 426] width 90 height 23
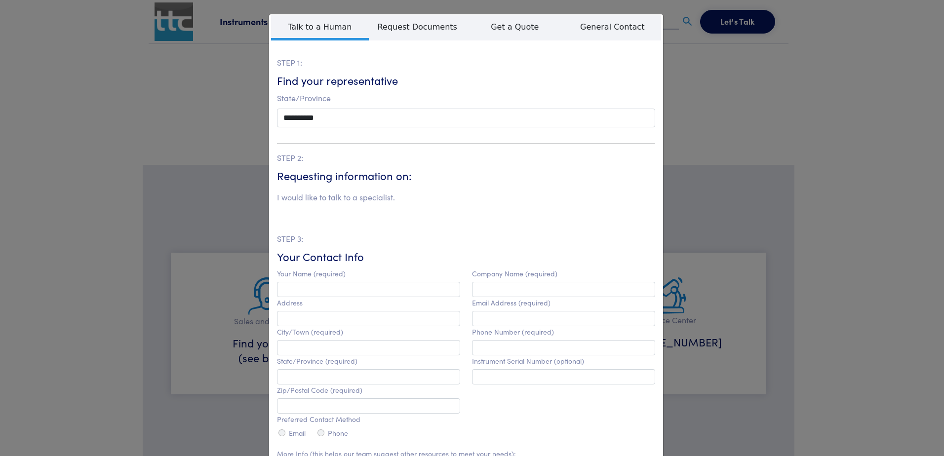
click at [714, 66] on div "**********" at bounding box center [472, 228] width 944 height 456
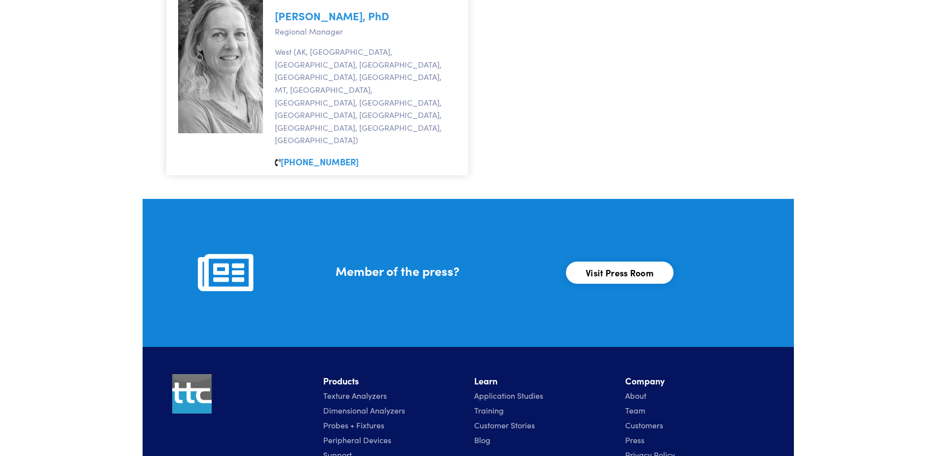
scroll to position [1081, 0]
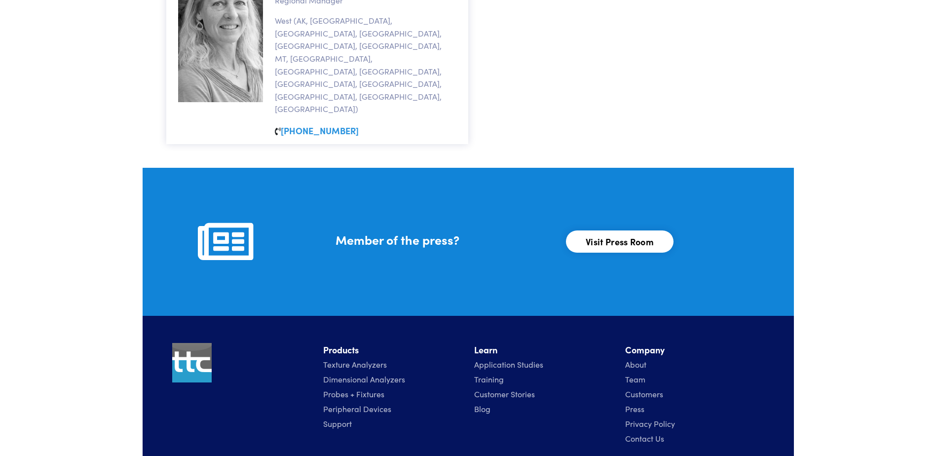
click at [615, 231] on link "Visit Press Room" at bounding box center [620, 242] width 108 height 22
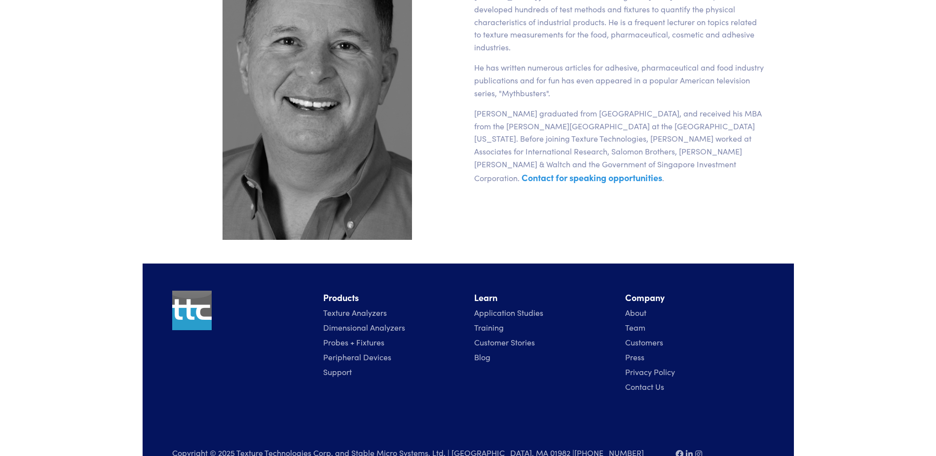
scroll to position [897, 0]
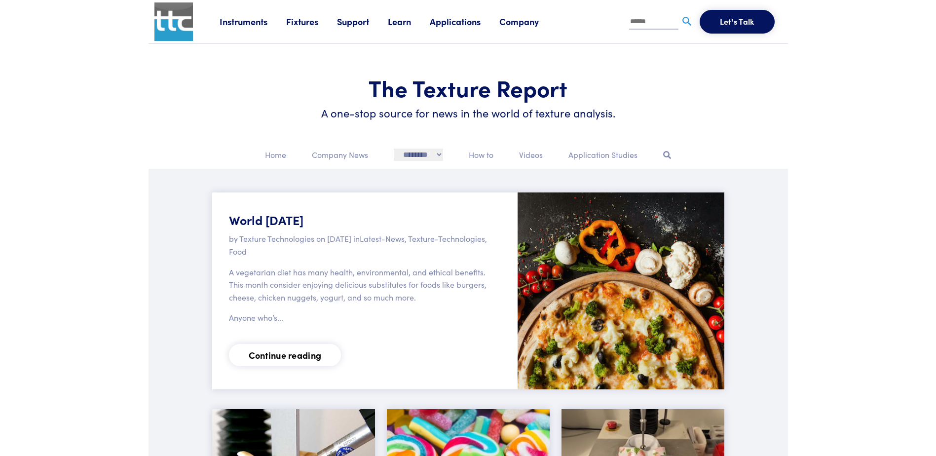
click at [734, 26] on button "Let's Talk" at bounding box center [737, 22] width 75 height 24
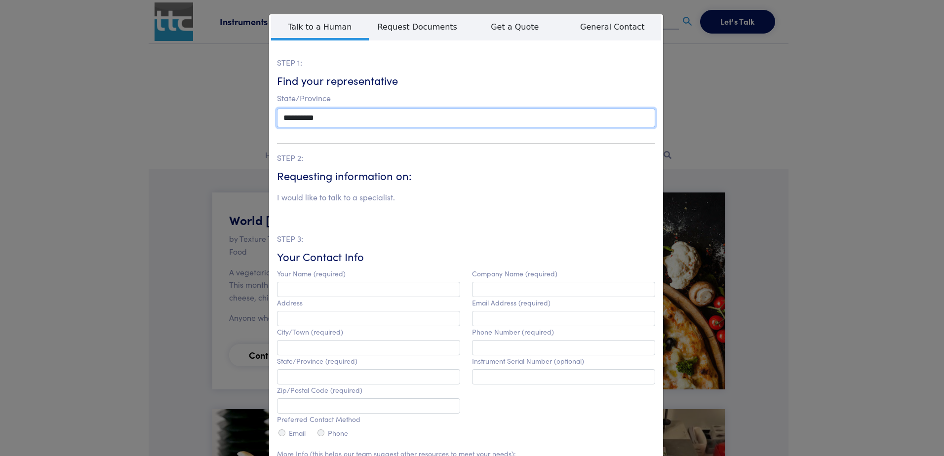
click at [415, 126] on select "**********" at bounding box center [466, 118] width 378 height 19
click at [277, 109] on select "**********" at bounding box center [466, 118] width 378 height 19
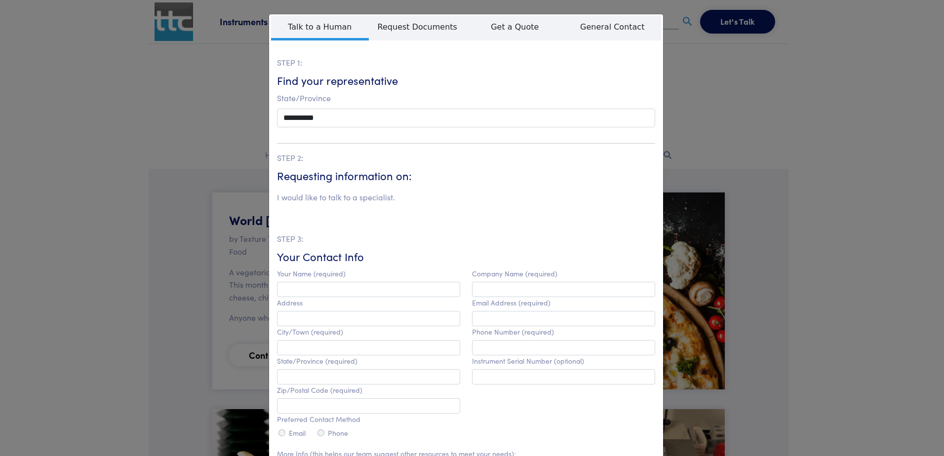
click at [358, 144] on section "STEP 2: Requesting information on: I would like to talk to a specialist. STEP 3…" at bounding box center [466, 373] width 378 height 460
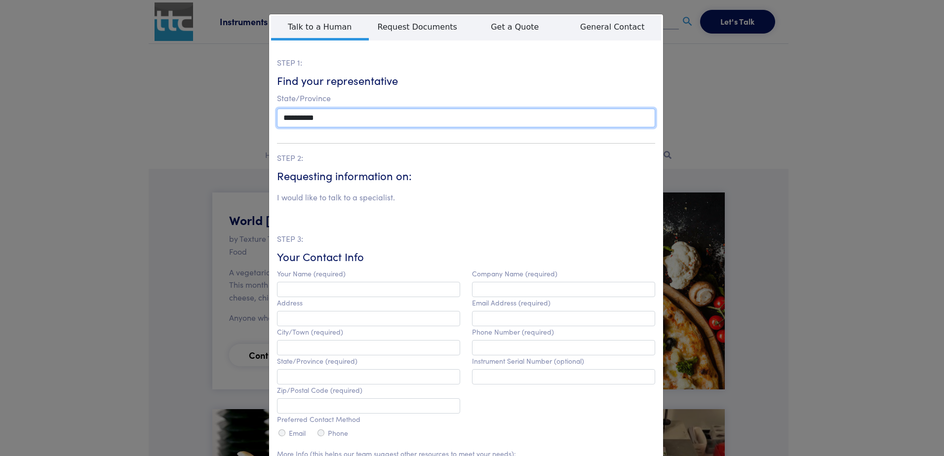
click at [374, 120] on select "**********" at bounding box center [466, 118] width 378 height 19
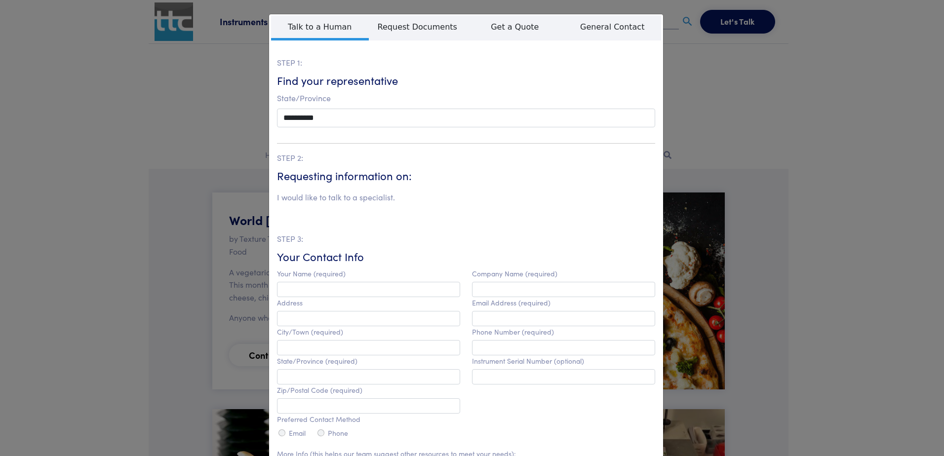
click at [754, 89] on div "**********" at bounding box center [472, 228] width 944 height 456
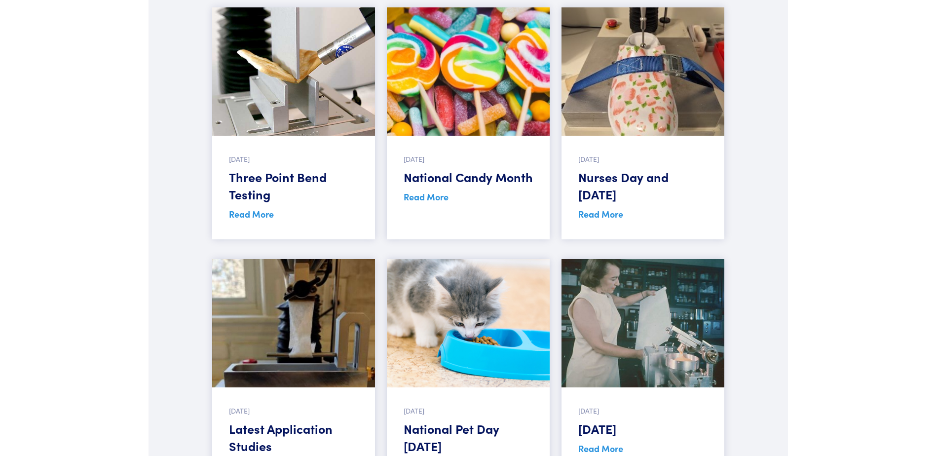
scroll to position [296, 0]
